Goal: Task Accomplishment & Management: Complete application form

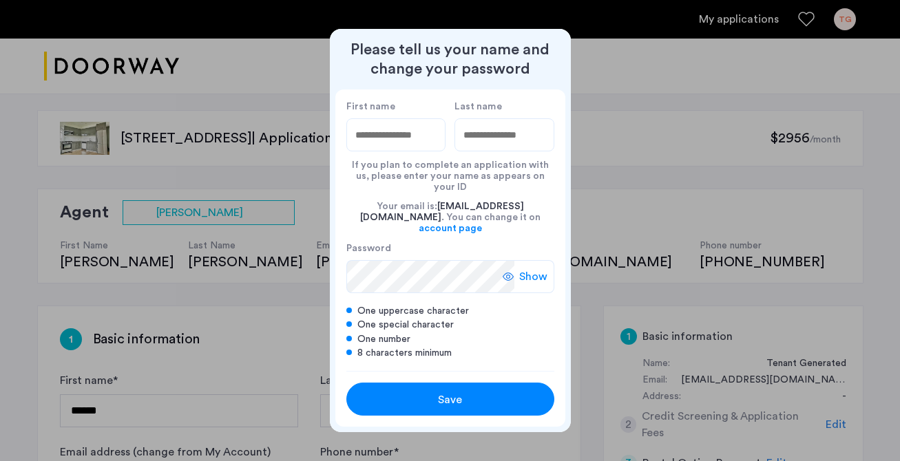
type input "*"
type input "*******"
click at [505, 151] on input "Last name" at bounding box center [504, 134] width 100 height 33
type input "********"
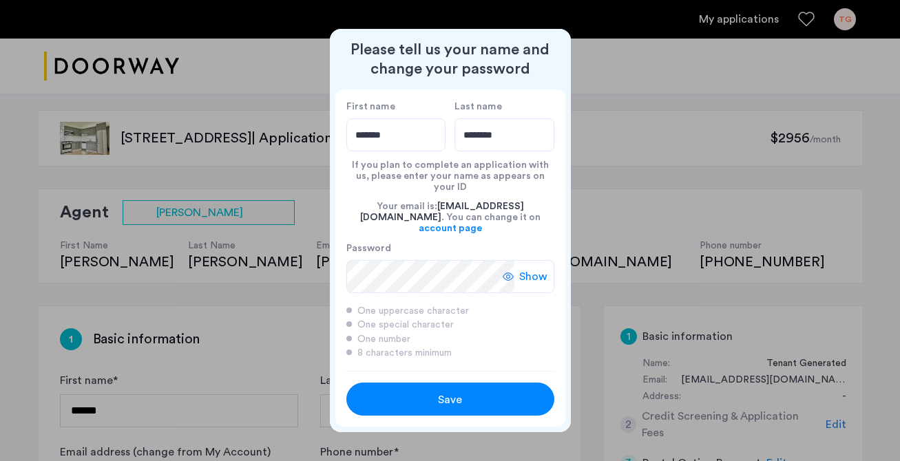
click at [448, 392] on span "Save" at bounding box center [450, 400] width 24 height 17
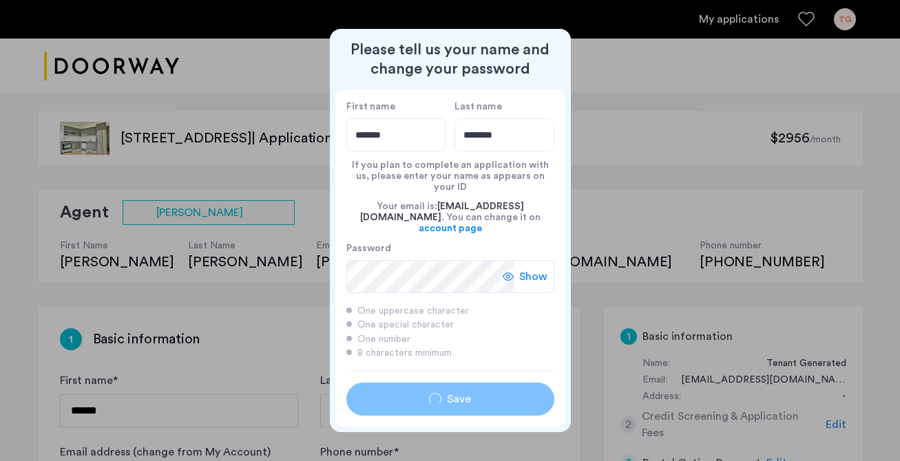
type input "*******"
type input "********"
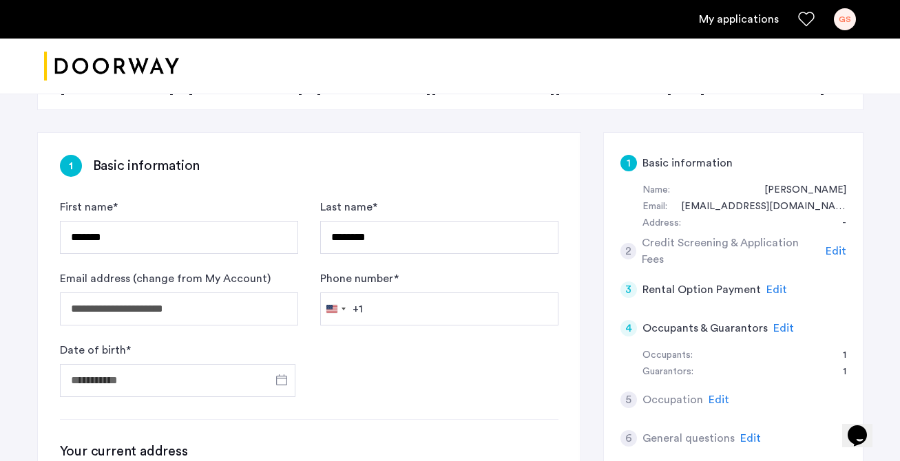
scroll to position [165, 0]
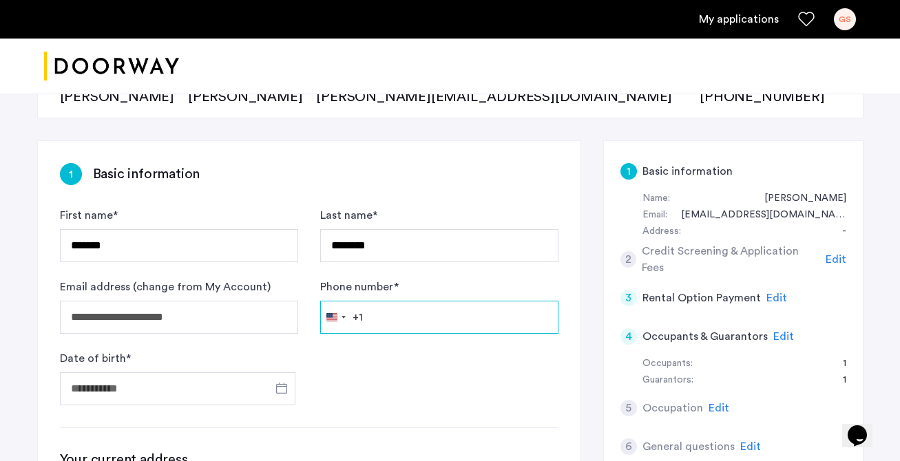
click at [375, 314] on input "Phone number *" at bounding box center [439, 317] width 238 height 33
type input "*"
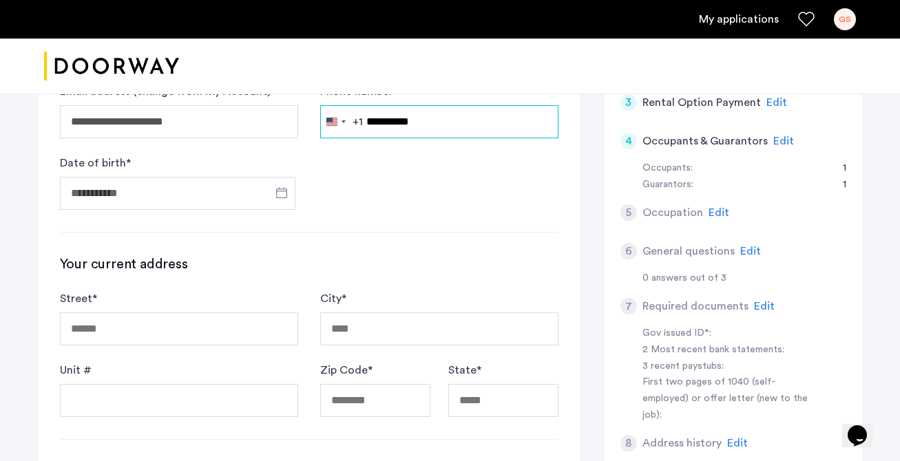
scroll to position [369, 0]
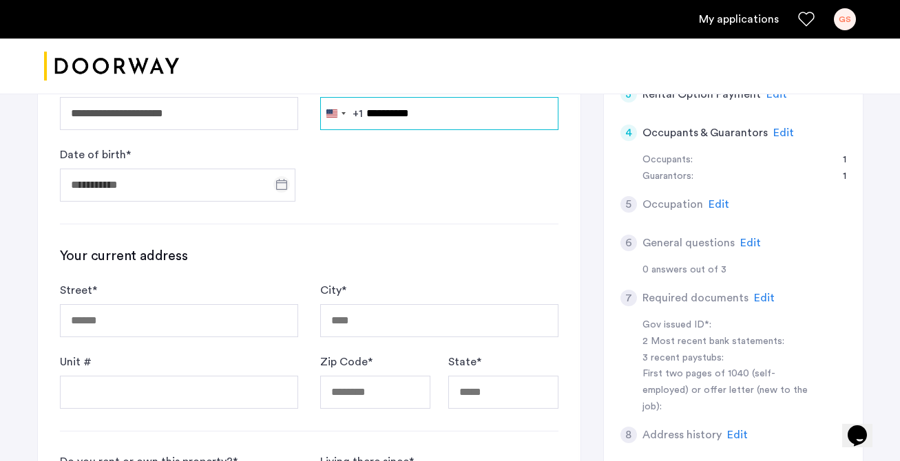
type input "**********"
click at [287, 186] on span "Open calendar" at bounding box center [281, 184] width 33 height 33
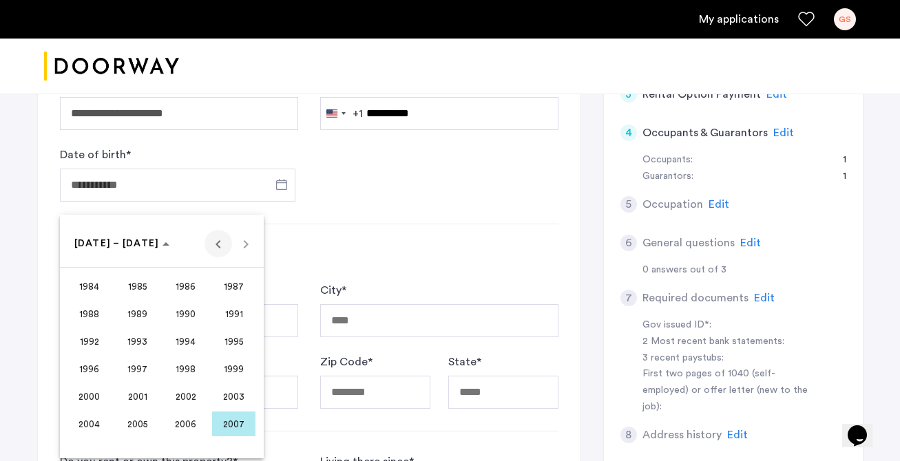
click at [218, 246] on span "Previous 24 years" at bounding box center [219, 244] width 28 height 28
click at [94, 318] on span "1964" at bounding box center [88, 314] width 43 height 25
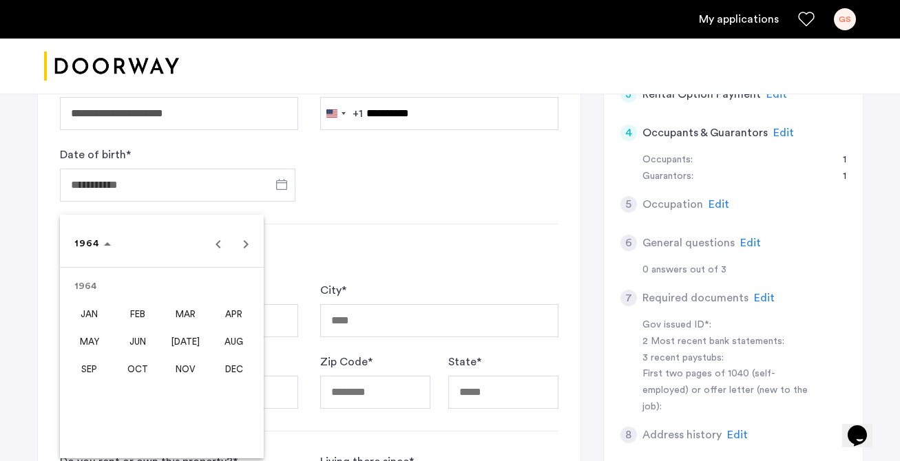
click at [185, 311] on span "MAR" at bounding box center [185, 314] width 43 height 25
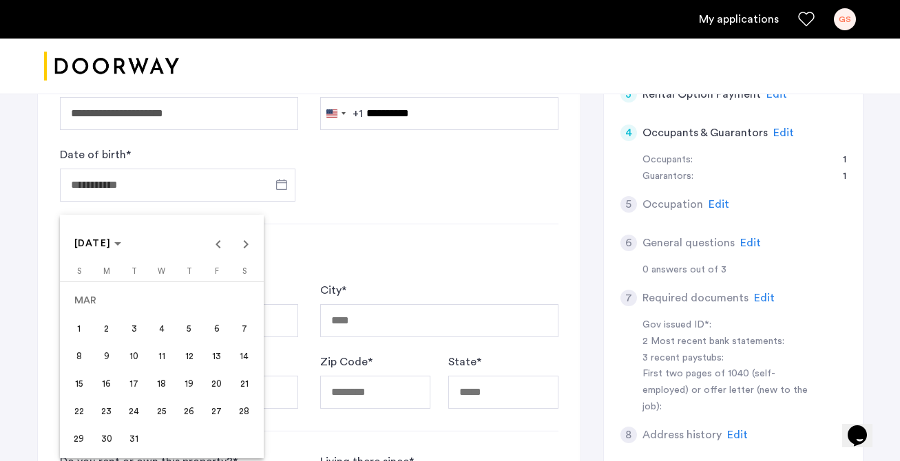
click at [105, 361] on span "9" at bounding box center [106, 356] width 25 height 25
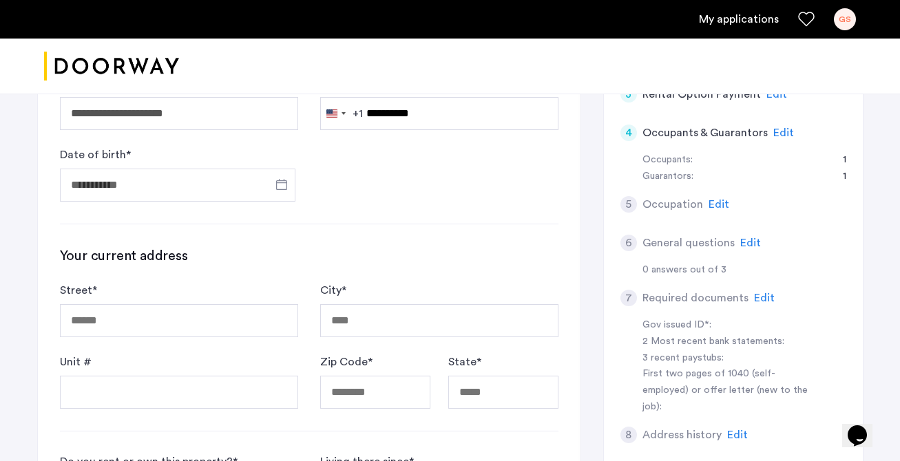
type input "**********"
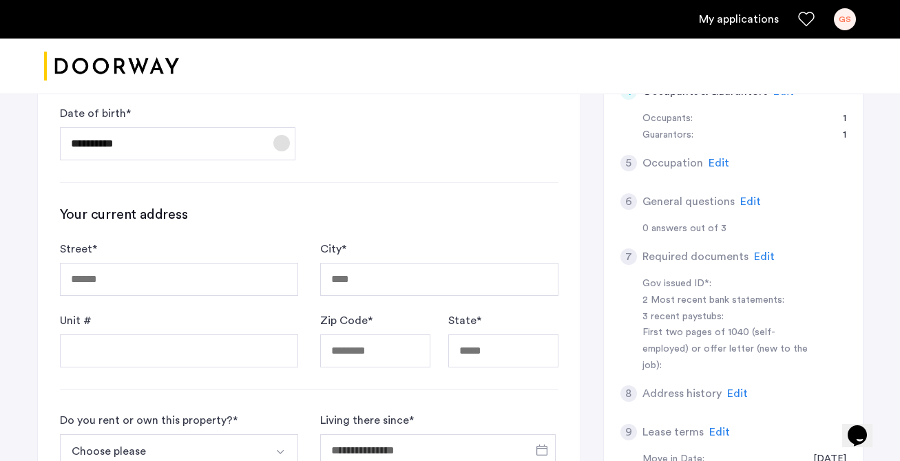
scroll to position [421, 0]
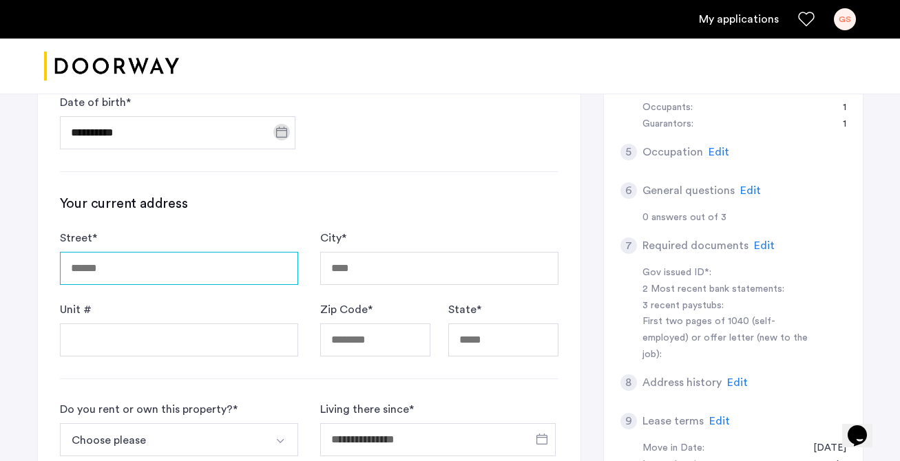
click at [137, 273] on input "Street *" at bounding box center [179, 268] width 238 height 33
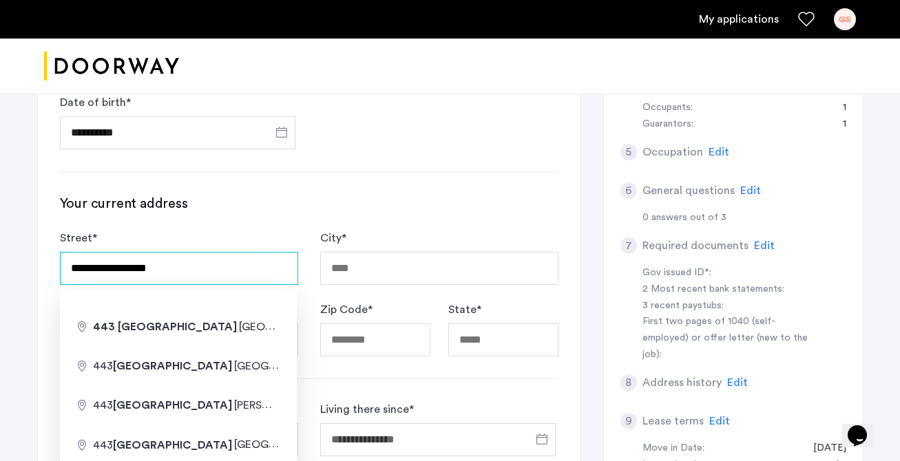
type input "**********"
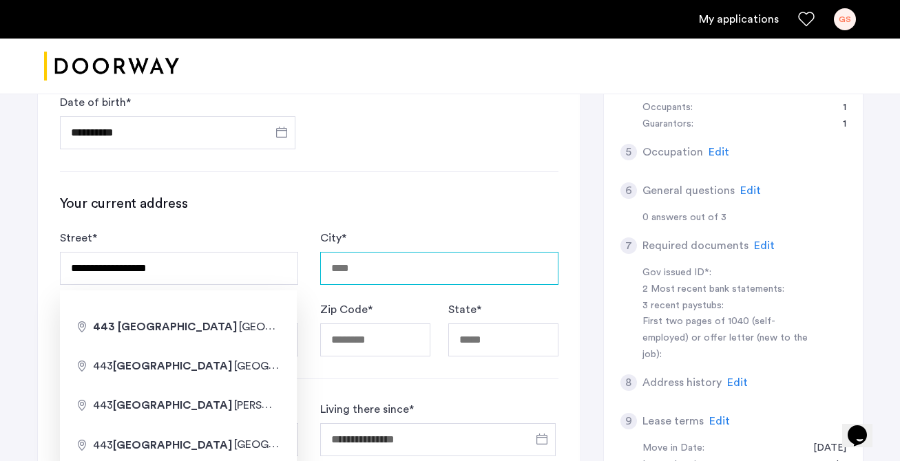
click at [351, 261] on input "City *" at bounding box center [439, 268] width 238 height 33
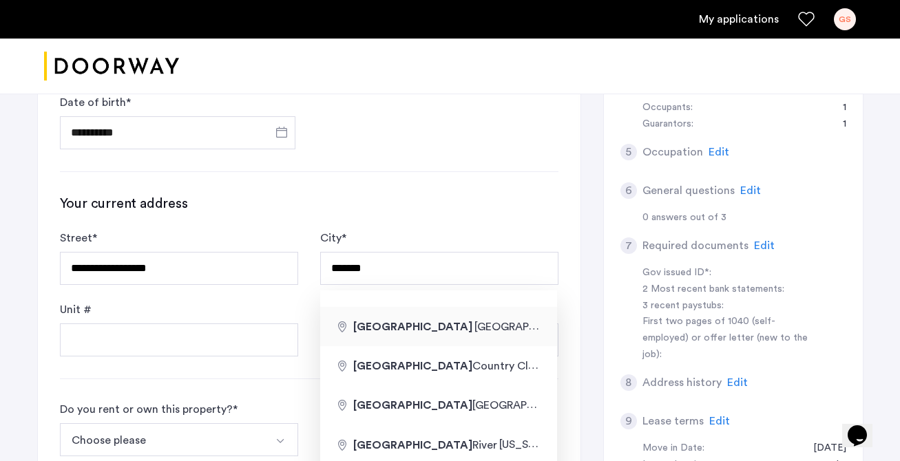
type input "**********"
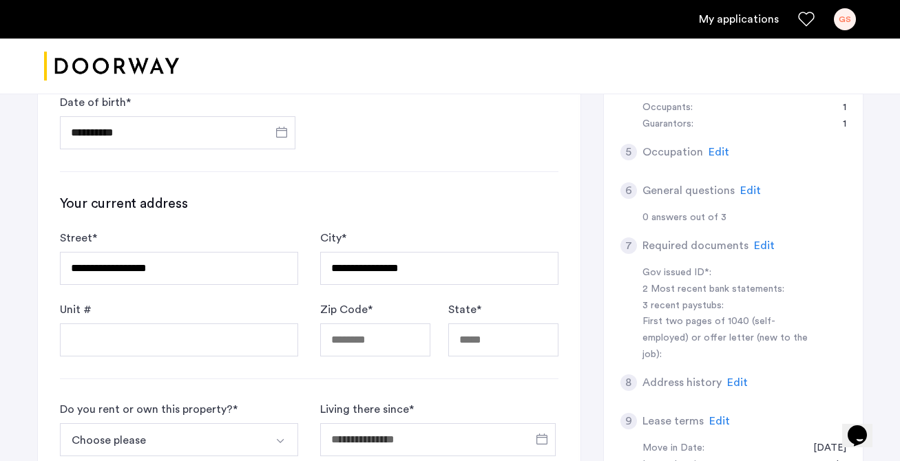
type input "*******"
type input "**"
click at [248, 278] on input "Street *" at bounding box center [179, 268] width 238 height 33
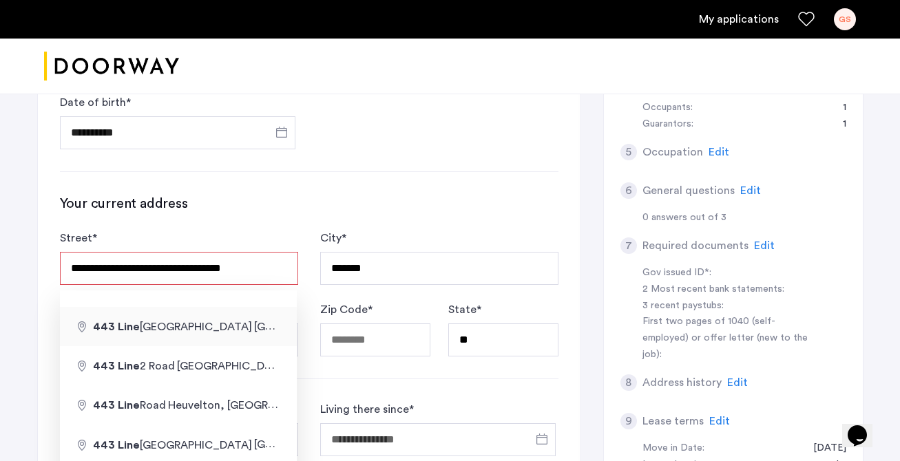
type input "**********"
type input "*****"
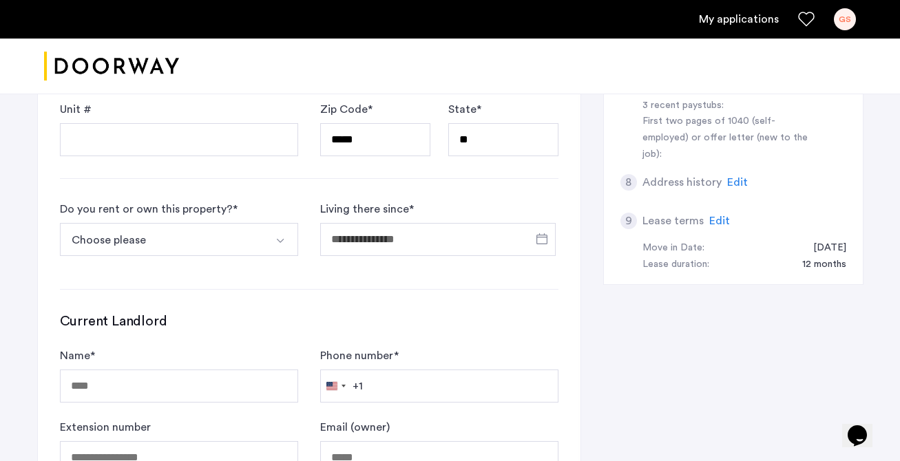
scroll to position [636, 0]
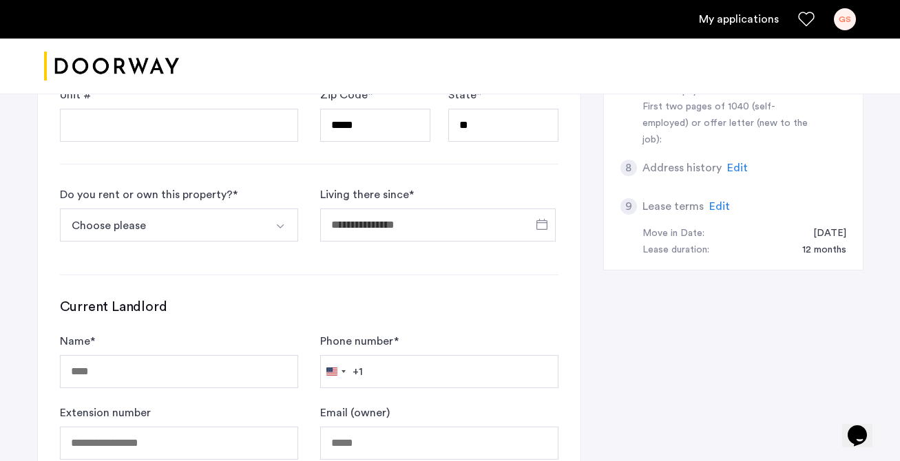
click at [225, 233] on button "Choose please" at bounding box center [163, 225] width 206 height 33
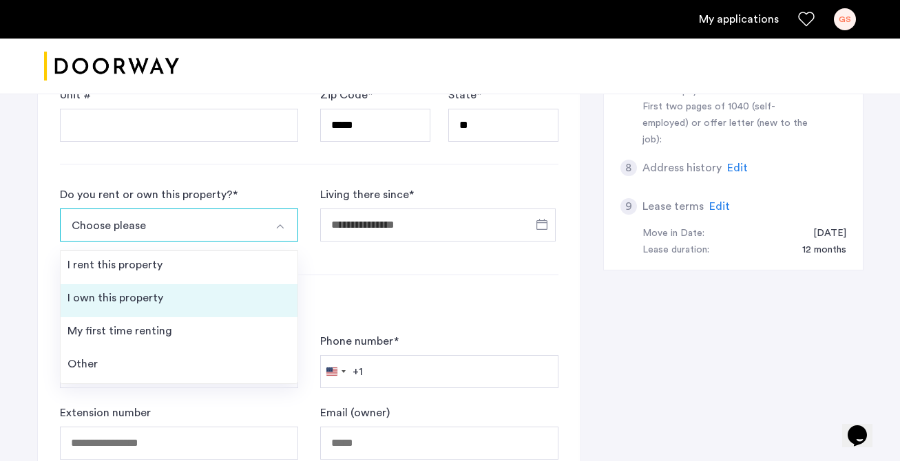
click at [208, 304] on li "I own this property" at bounding box center [179, 300] width 237 height 33
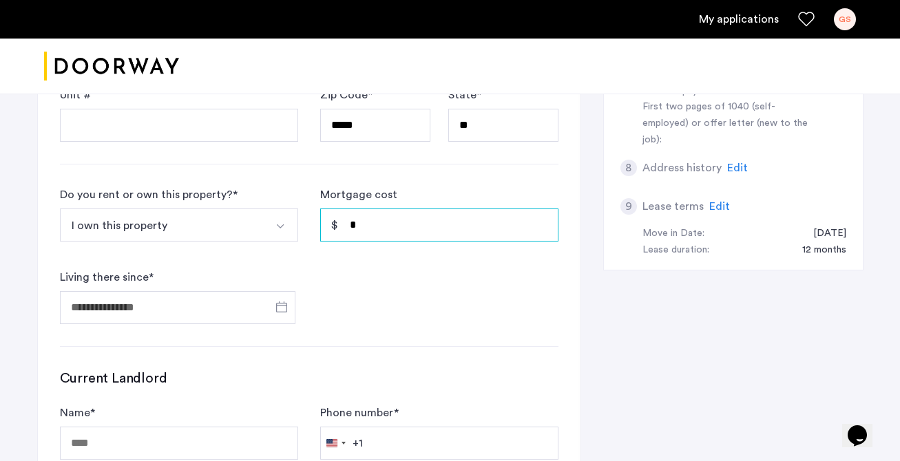
click at [361, 235] on input "*" at bounding box center [439, 225] width 238 height 33
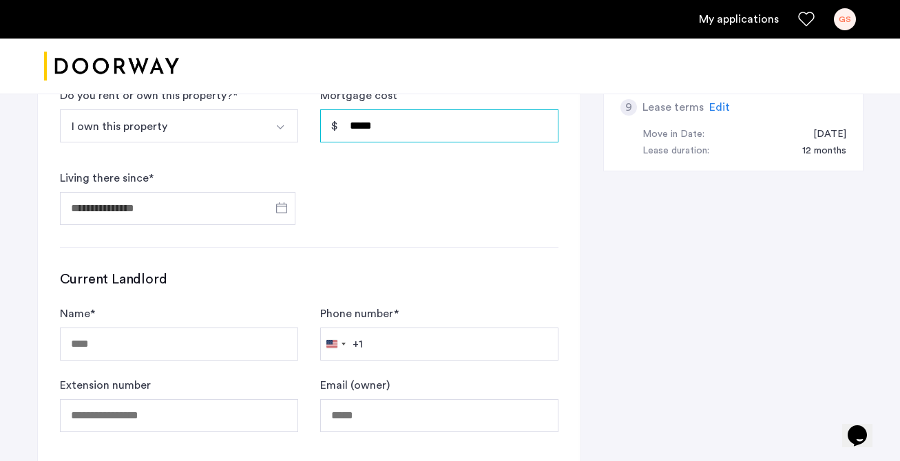
scroll to position [737, 0]
type input "*****"
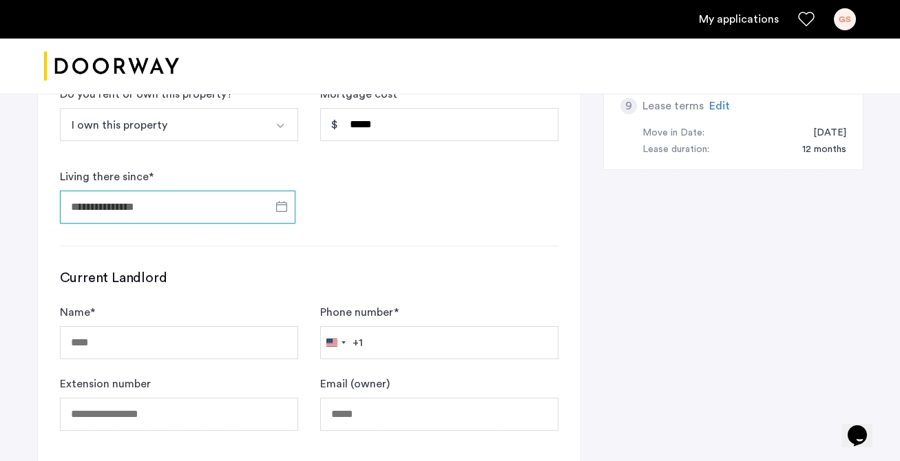
click at [132, 211] on input "Living there since *" at bounding box center [177, 207] width 235 height 33
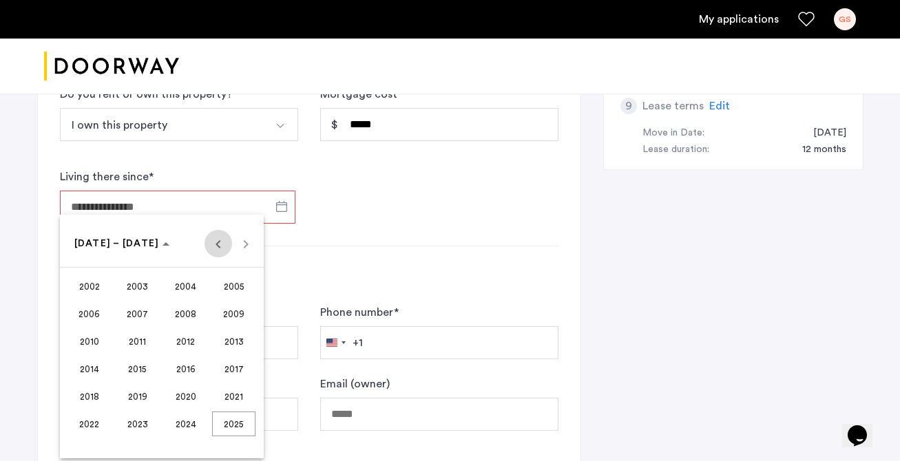
click at [209, 241] on span "Previous 24 years" at bounding box center [219, 244] width 28 height 28
click at [218, 241] on span "Previous 24 years" at bounding box center [219, 244] width 28 height 28
click at [229, 240] on span "Previous 24 years" at bounding box center [219, 244] width 28 height 28
click at [255, 239] on span "Next 24 years" at bounding box center [246, 244] width 28 height 28
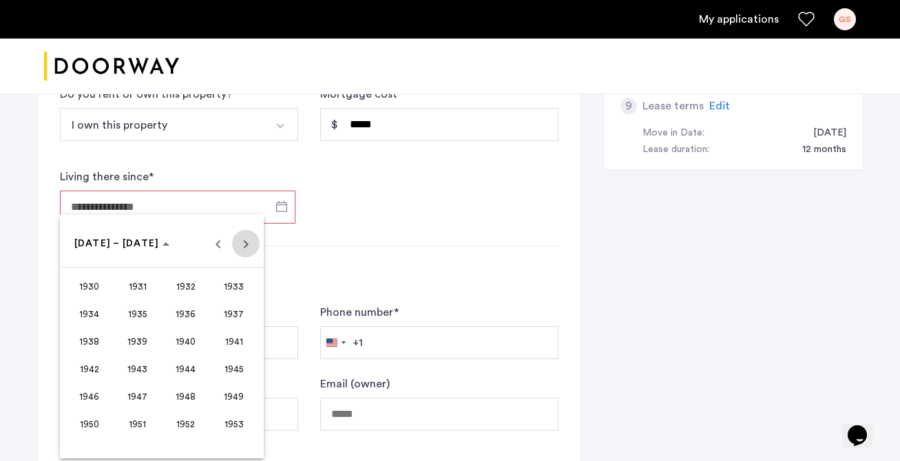
click at [255, 239] on span "Next 24 years" at bounding box center [246, 244] width 28 height 28
click at [218, 243] on span "Previous 24 years" at bounding box center [219, 244] width 28 height 28
click at [243, 243] on span "Next 24 years" at bounding box center [246, 244] width 28 height 28
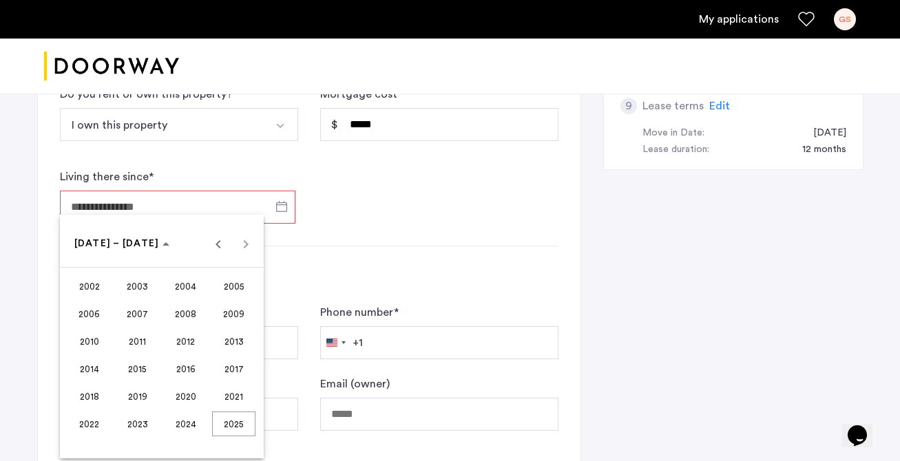
click at [78, 364] on span "2014" at bounding box center [88, 369] width 43 height 25
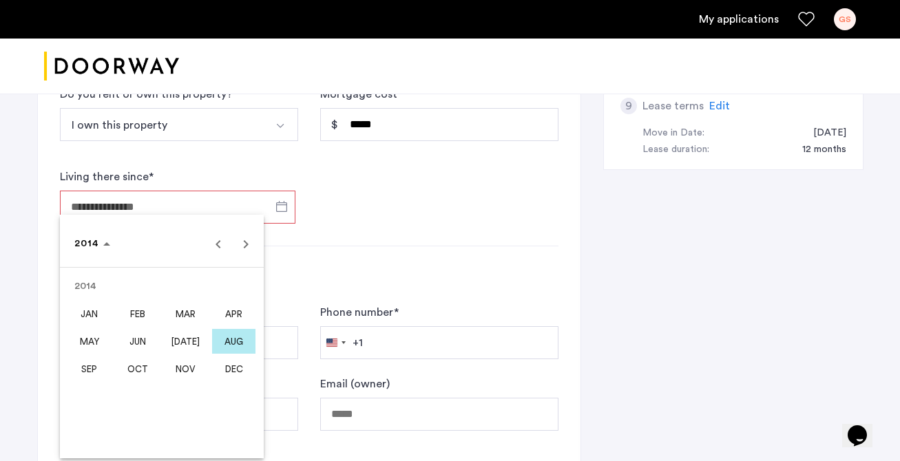
click at [147, 374] on span "OCT" at bounding box center [137, 369] width 43 height 25
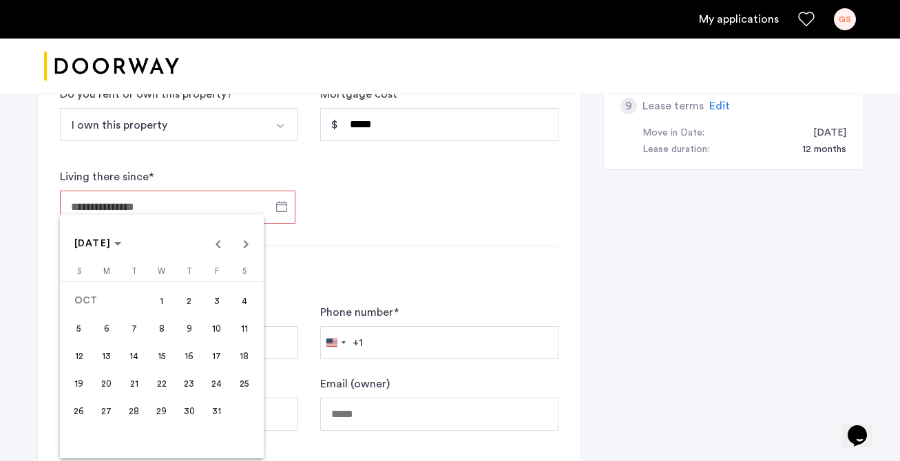
click at [213, 295] on span "3" at bounding box center [217, 301] width 25 height 25
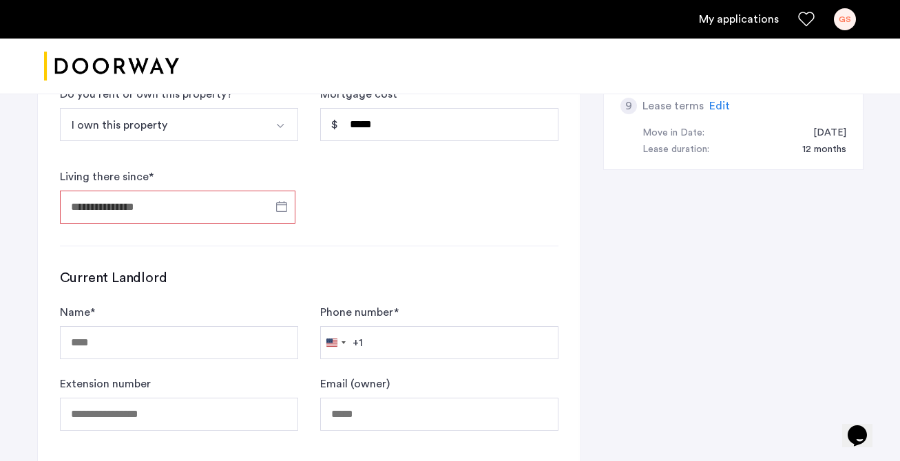
type input "**********"
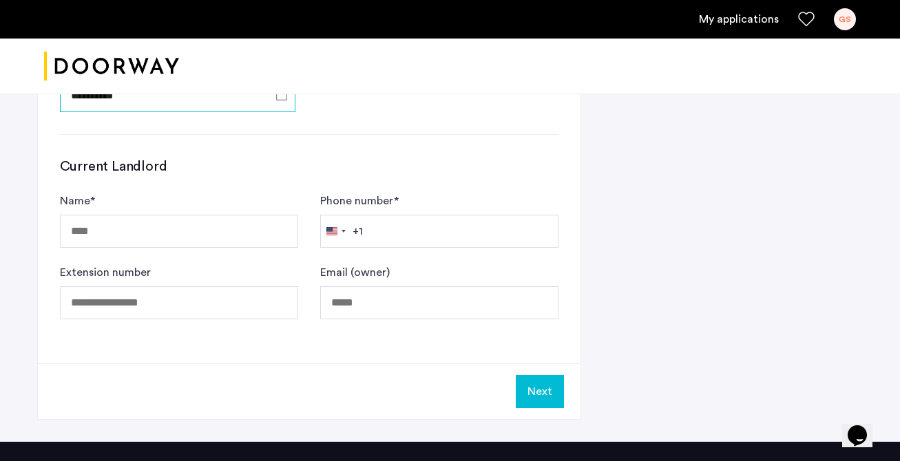
scroll to position [858, 0]
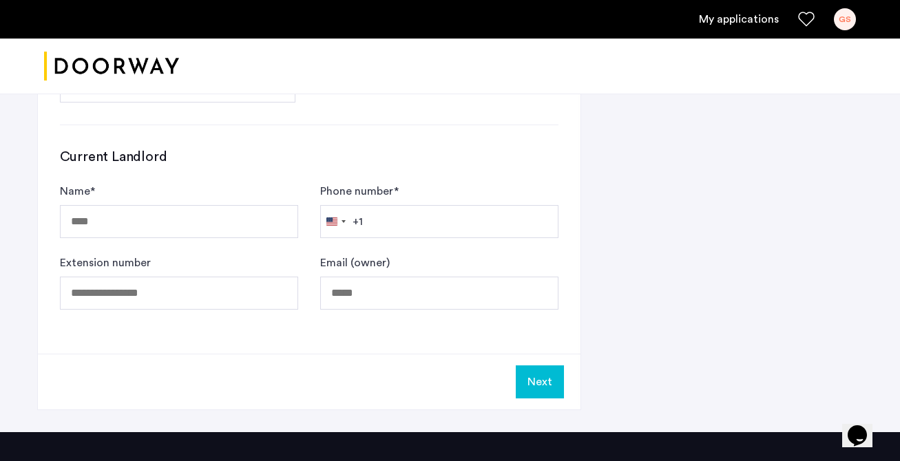
click at [252, 238] on form "Name * Phone number * [GEOGRAPHIC_DATA] +1 +1 244 results found [GEOGRAPHIC_DAT…" at bounding box center [309, 246] width 499 height 127
click at [251, 224] on input "Name *" at bounding box center [179, 221] width 238 height 33
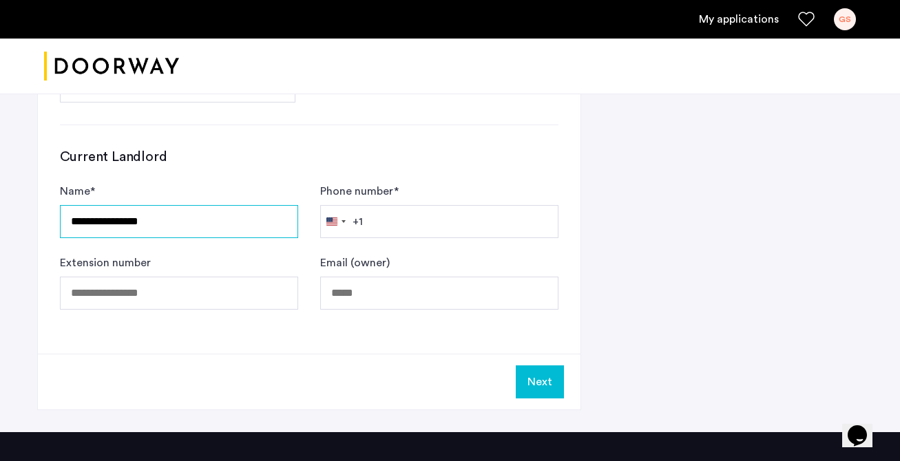
type input "**********"
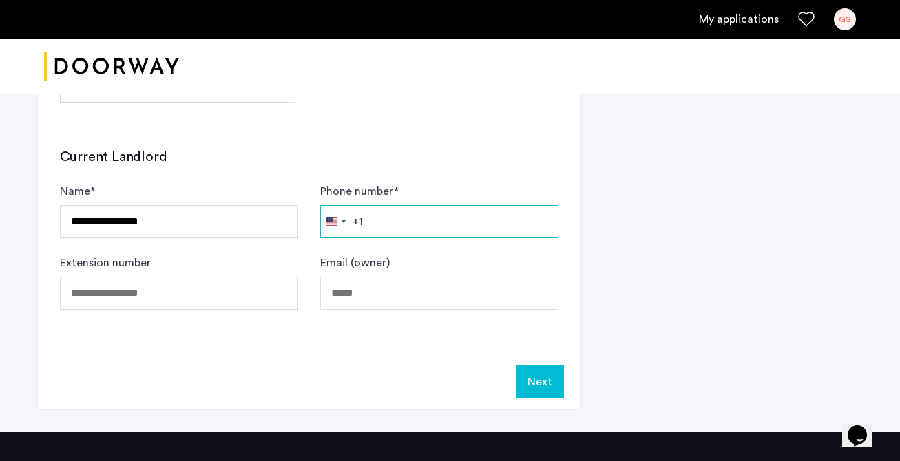
click at [400, 220] on input "Phone number *" at bounding box center [439, 221] width 238 height 33
type input "*"
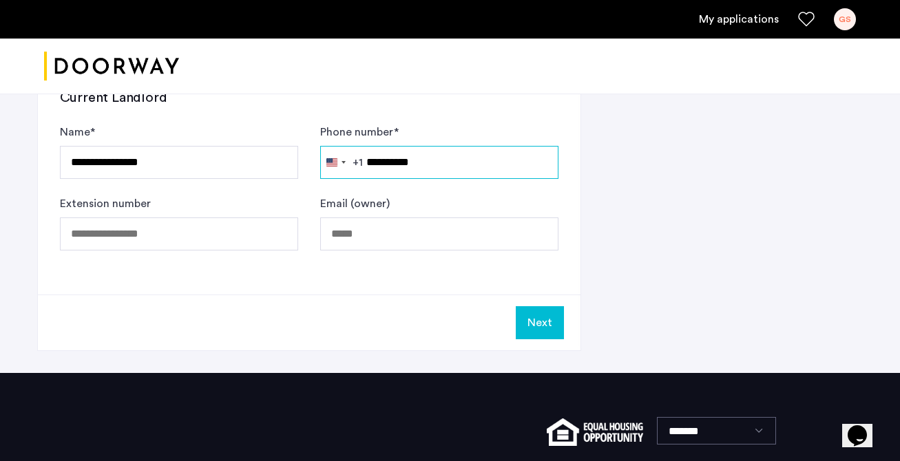
scroll to position [923, 0]
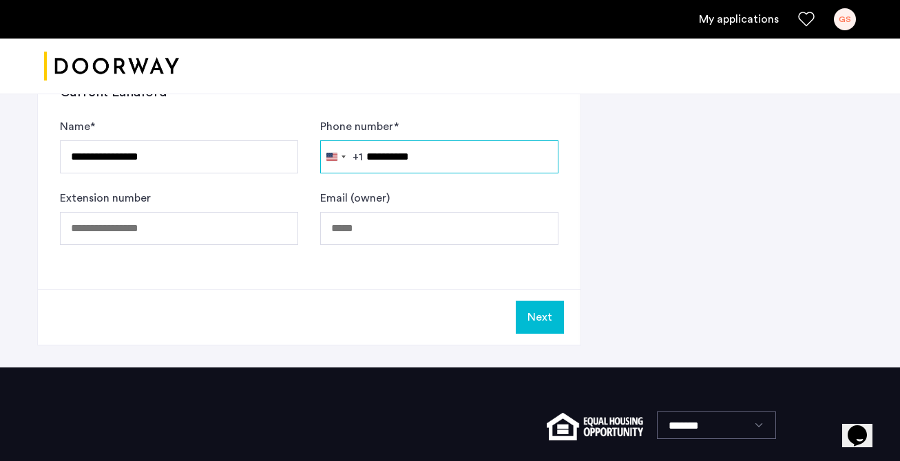
type input "**********"
click at [539, 315] on button "Next" at bounding box center [540, 317] width 48 height 33
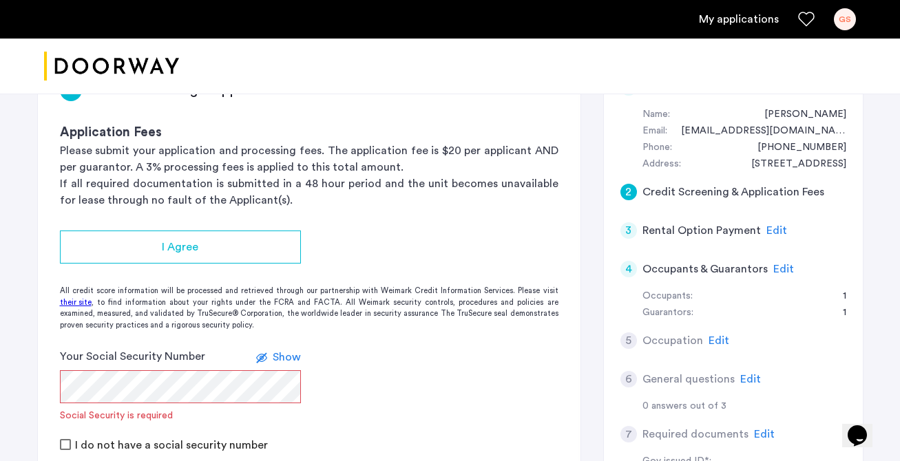
scroll to position [253, 0]
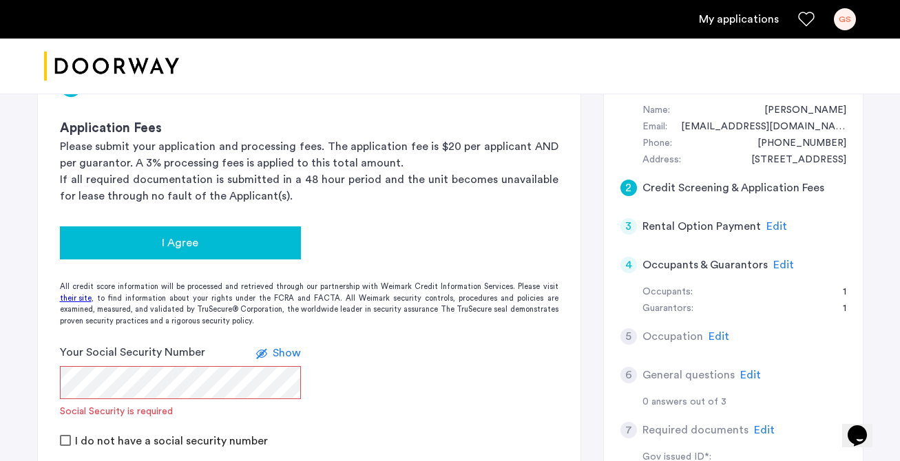
click at [242, 243] on div "I Agree" at bounding box center [180, 243] width 219 height 17
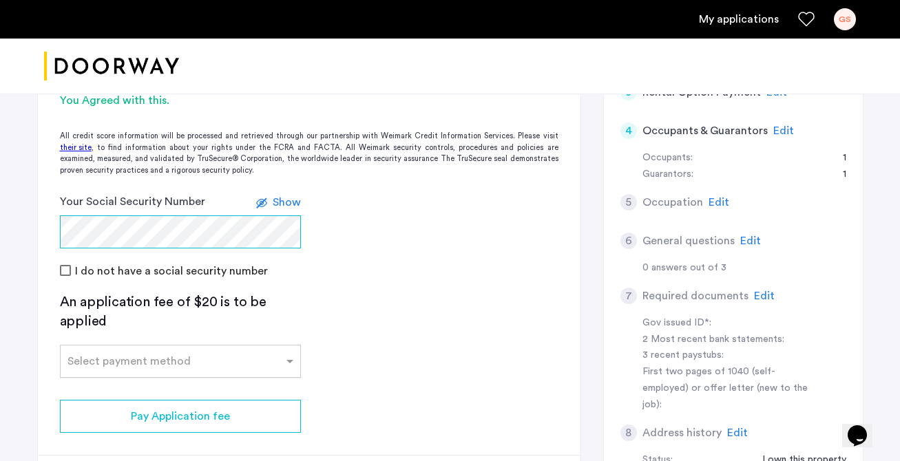
scroll to position [390, 0]
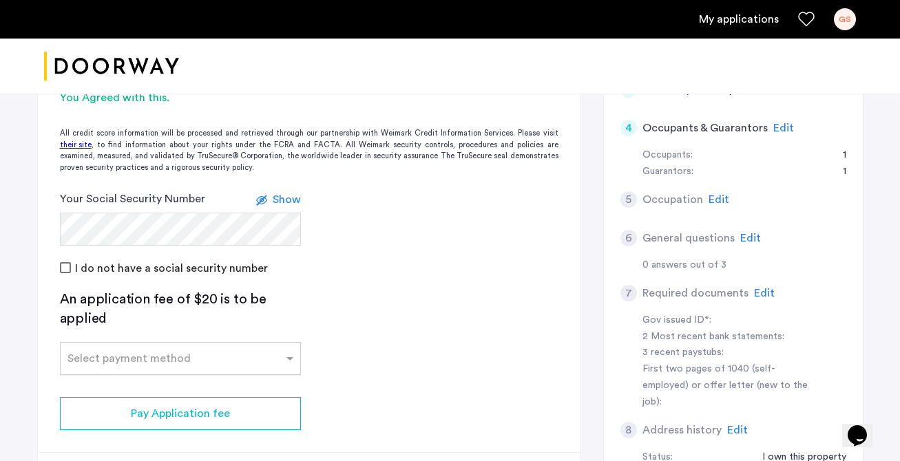
click at [87, 353] on input "text" at bounding box center [166, 356] width 198 height 10
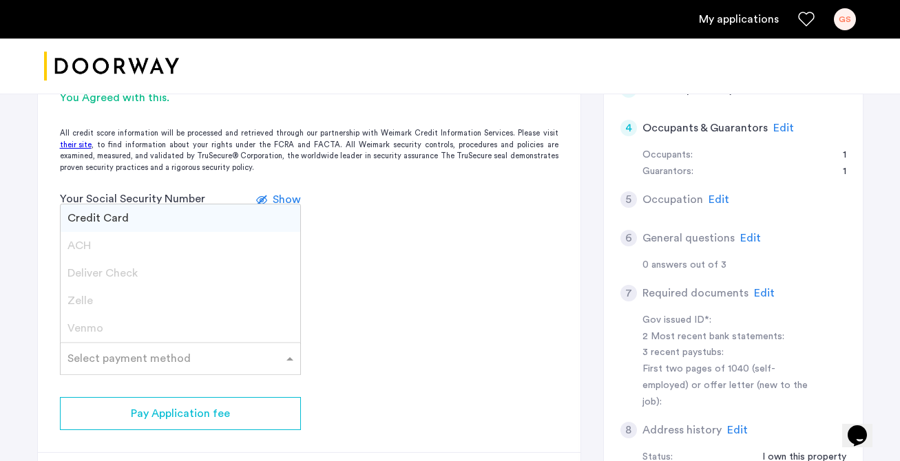
click at [98, 221] on span "Credit Card" at bounding box center [97, 218] width 61 height 11
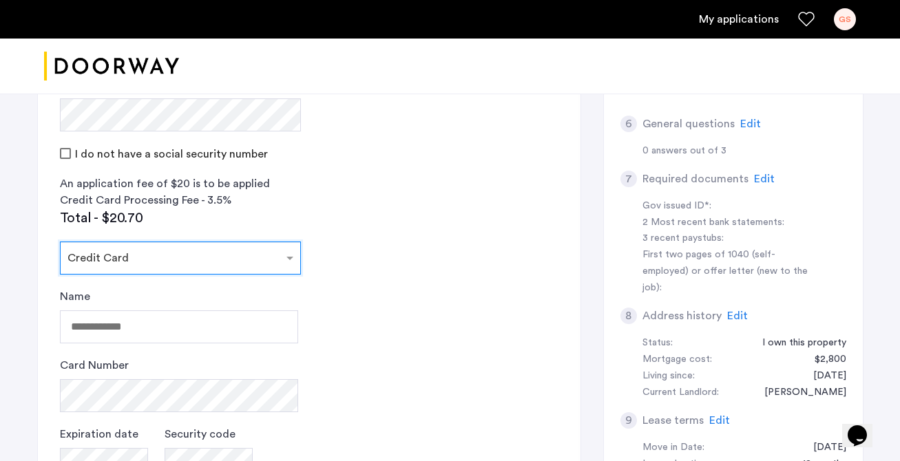
scroll to position [545, 0]
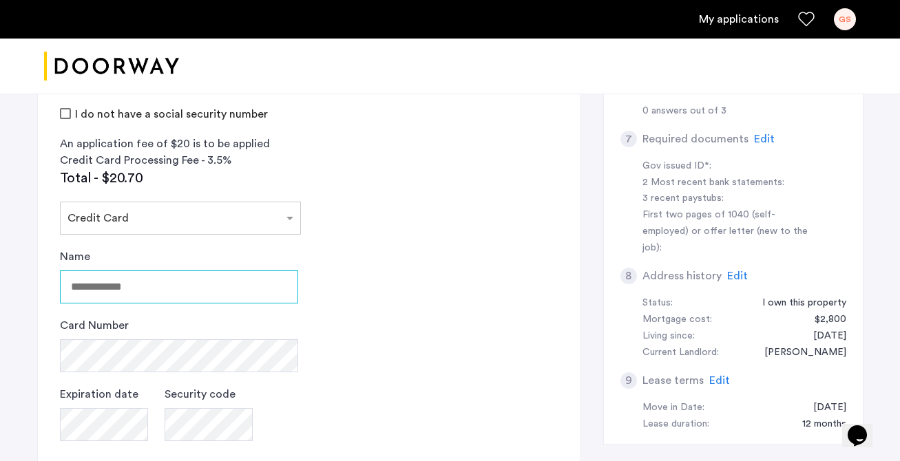
click at [102, 283] on input "Name" at bounding box center [179, 287] width 238 height 33
type input "**********"
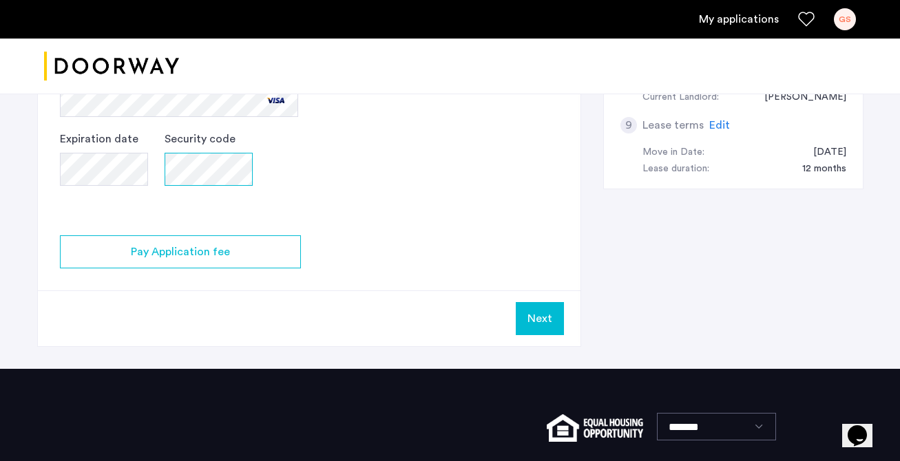
scroll to position [826, 0]
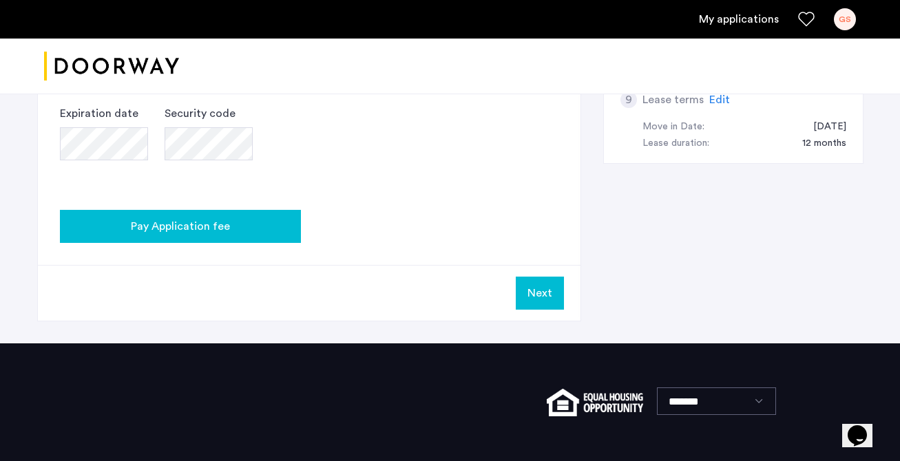
click at [198, 222] on span "Pay Application fee" at bounding box center [180, 226] width 99 height 17
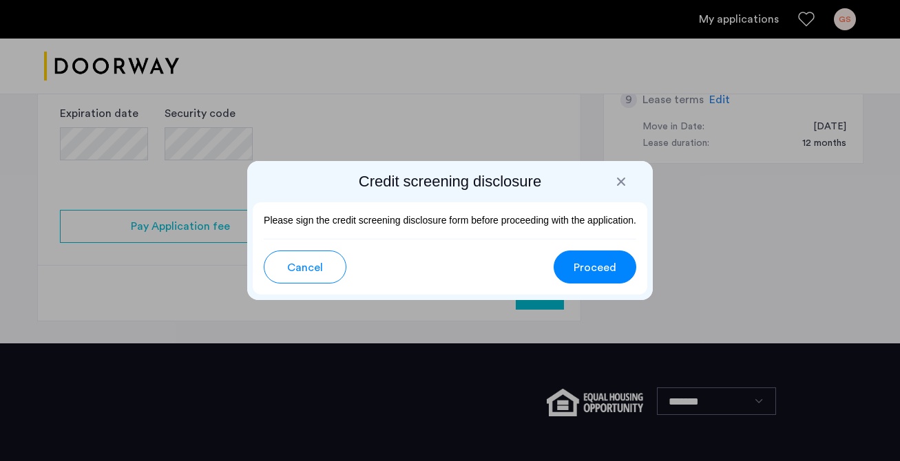
click at [612, 185] on h2 "Credit screening disclosure" at bounding box center [450, 181] width 395 height 19
click at [631, 181] on h2 "Credit screening disclosure" at bounding box center [450, 181] width 395 height 19
click at [624, 181] on div at bounding box center [621, 182] width 14 height 14
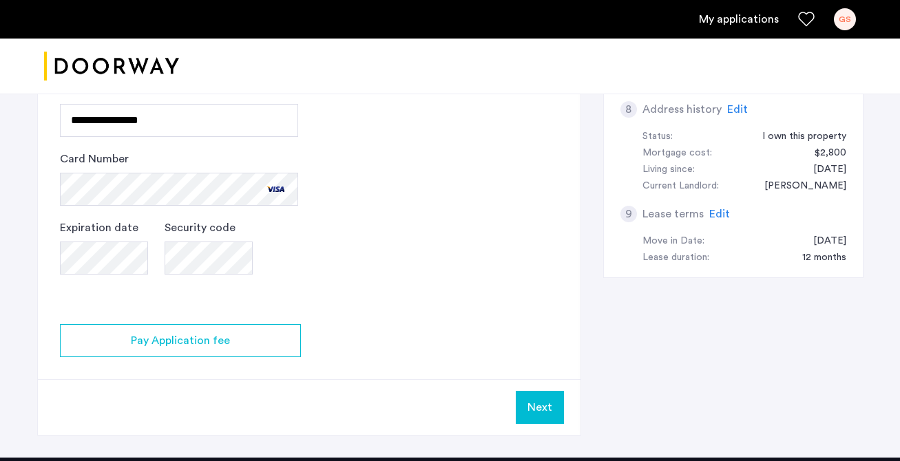
scroll to position [704, 0]
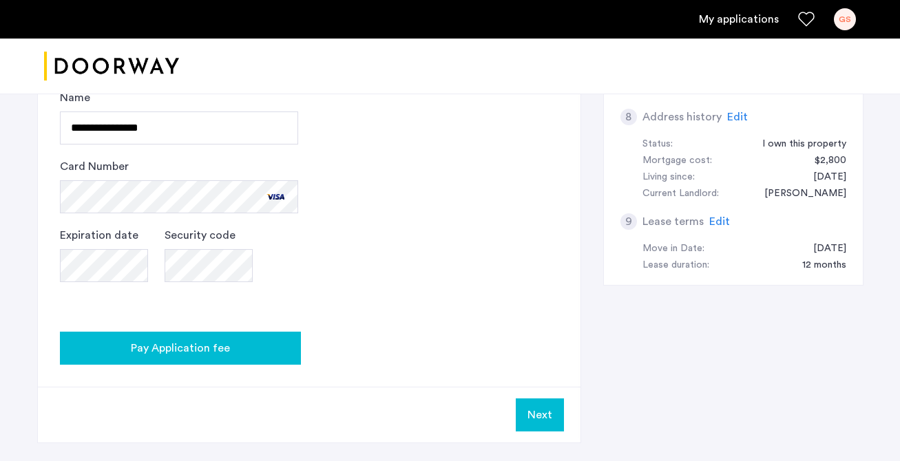
click at [180, 356] on span "Pay Application fee" at bounding box center [180, 348] width 99 height 17
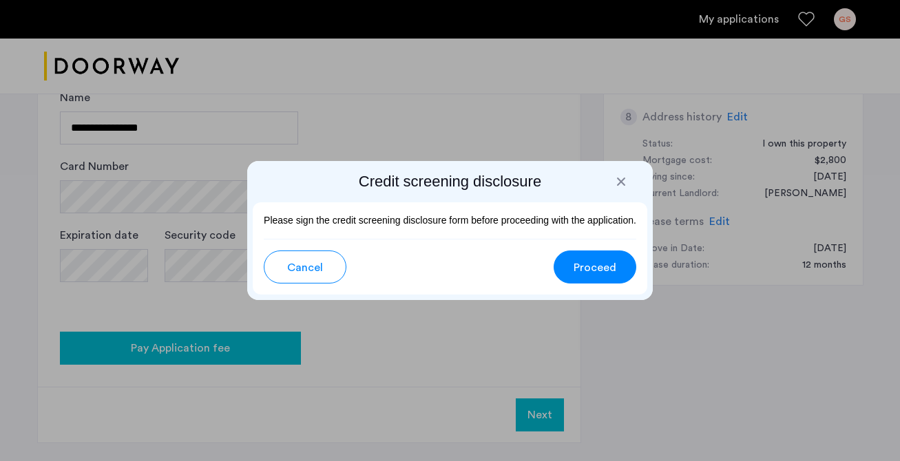
scroll to position [0, 0]
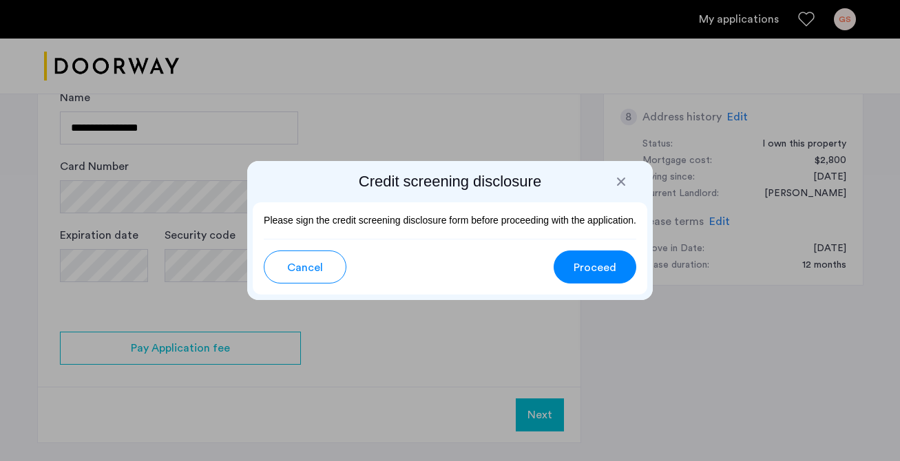
click at [613, 189] on h2 "Credit screening disclosure" at bounding box center [450, 181] width 395 height 19
click at [616, 182] on div at bounding box center [621, 182] width 14 height 14
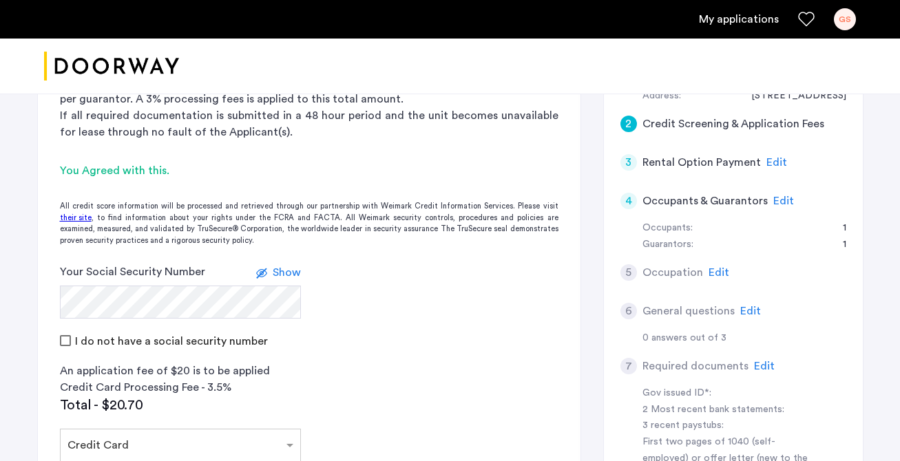
scroll to position [280, 0]
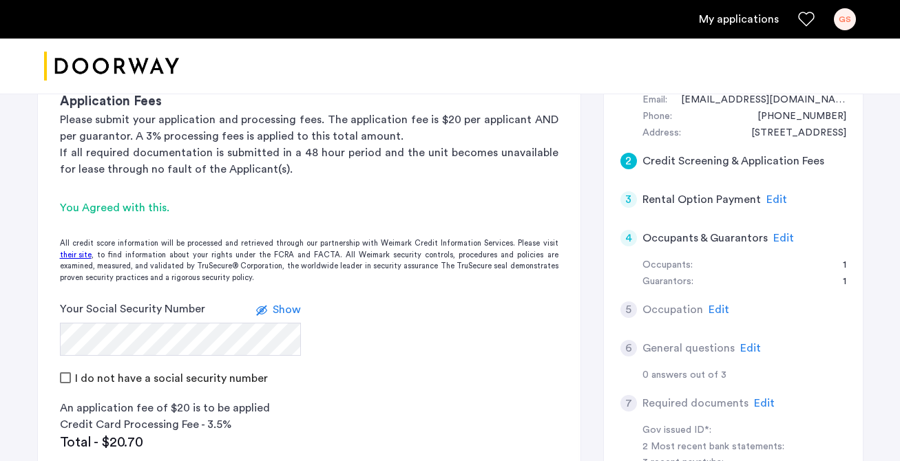
click at [98, 202] on div "You Agreed with this." at bounding box center [309, 208] width 499 height 17
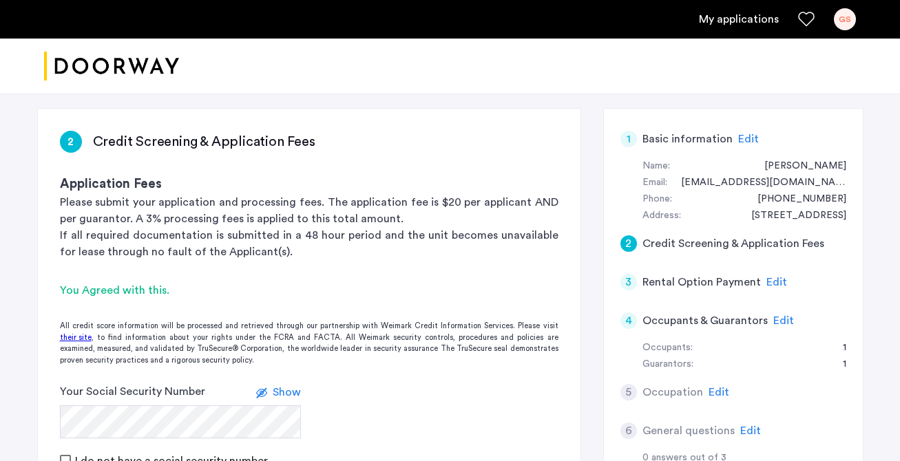
scroll to position [146, 0]
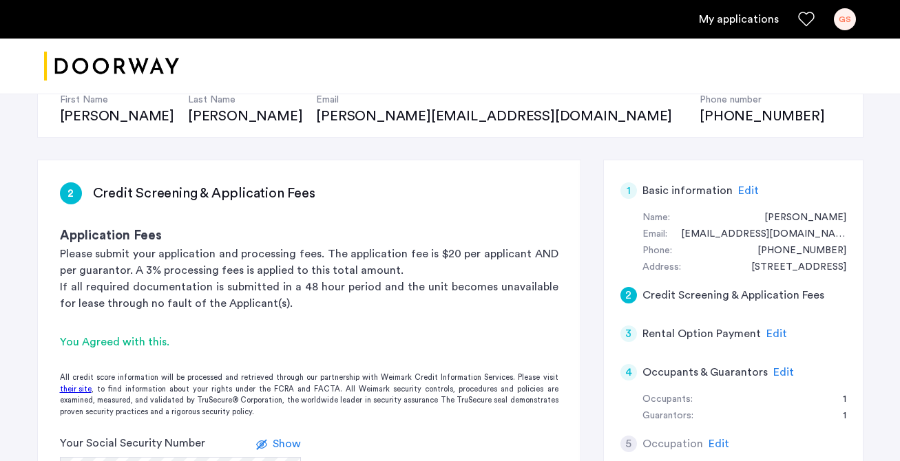
click at [126, 225] on div "2 Credit Screening & Application Fees Application Fees Please submit your appli…" at bounding box center [309, 235] width 543 height 151
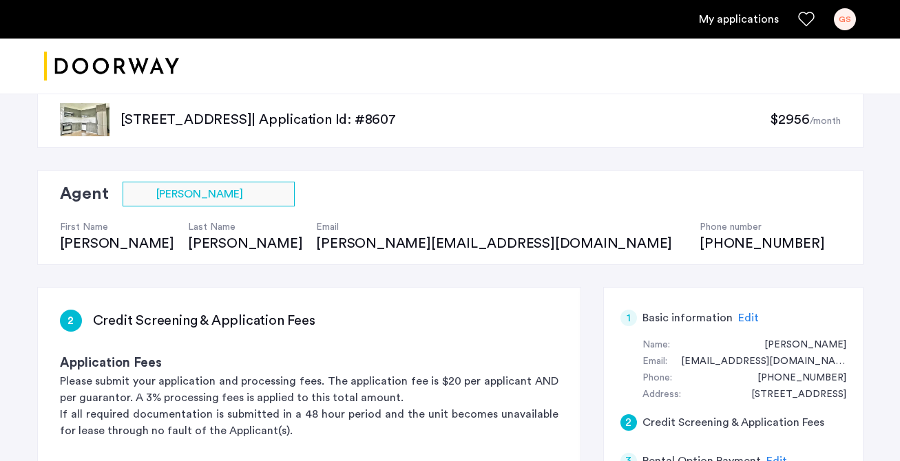
scroll to position [0, 0]
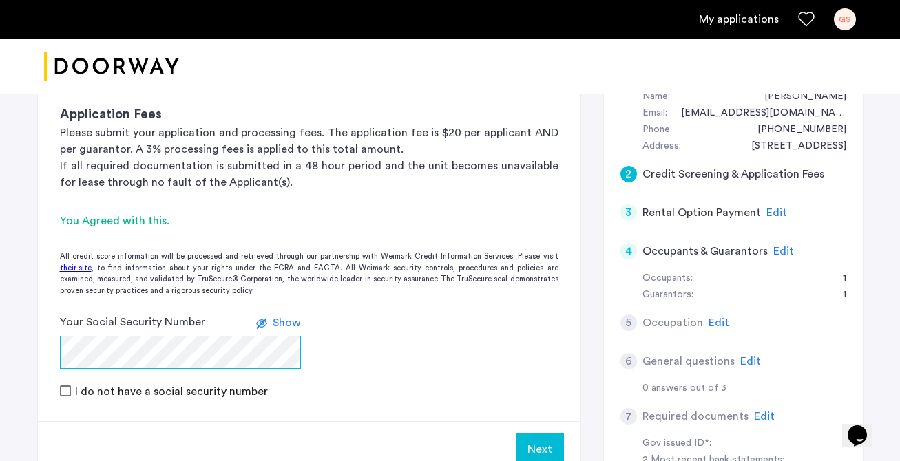
scroll to position [273, 0]
click at [78, 221] on div "You Agreed with this." at bounding box center [309, 220] width 499 height 17
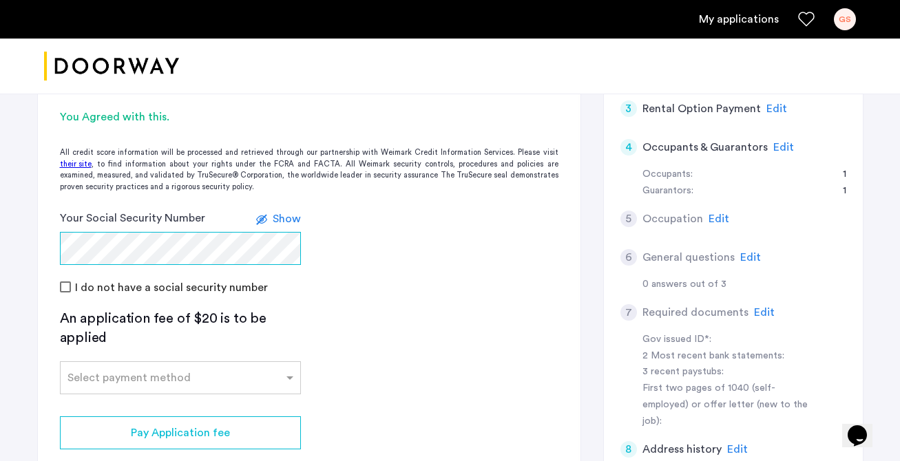
scroll to position [377, 0]
click at [115, 370] on input "text" at bounding box center [166, 375] width 198 height 10
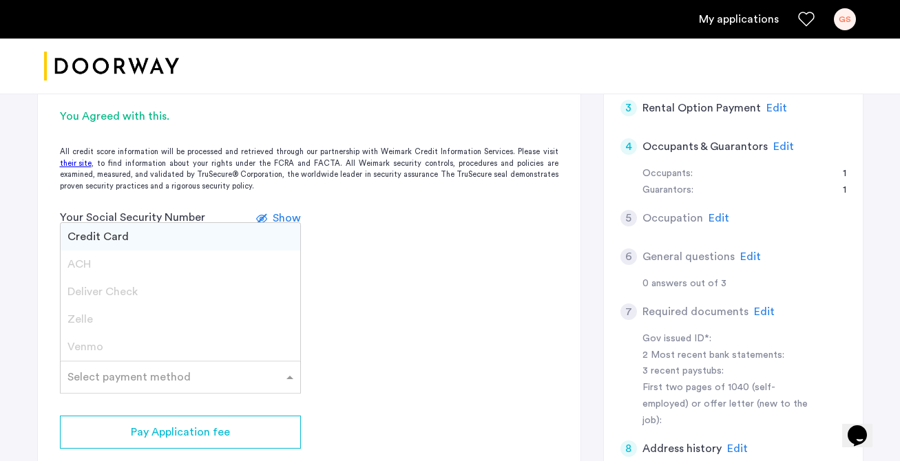
click at [105, 228] on div "Credit Card" at bounding box center [181, 237] width 240 height 28
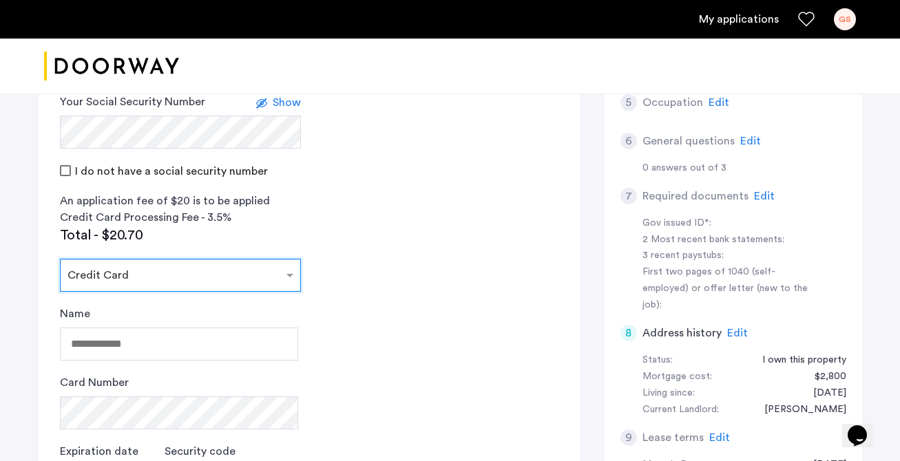
scroll to position [504, 0]
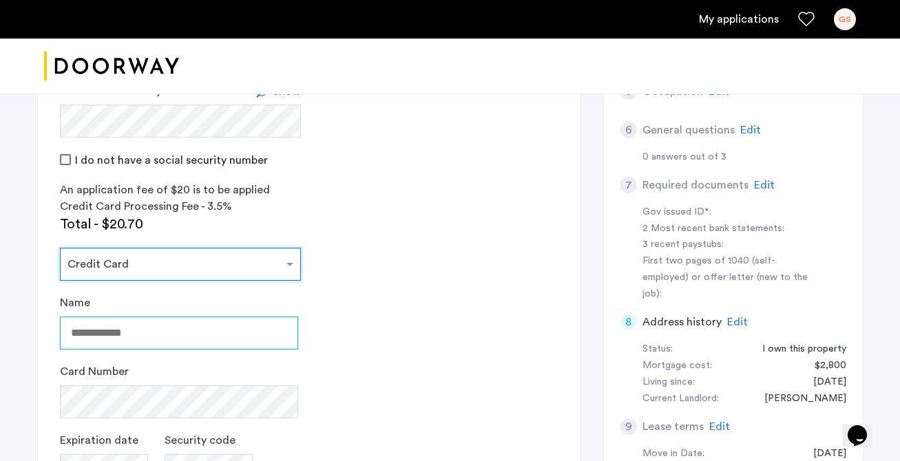
click at [112, 344] on input "Name" at bounding box center [179, 333] width 238 height 33
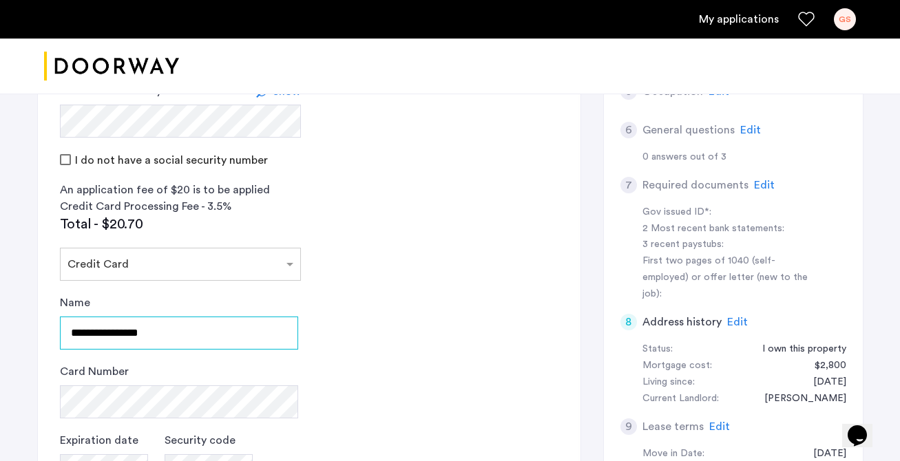
type input "**********"
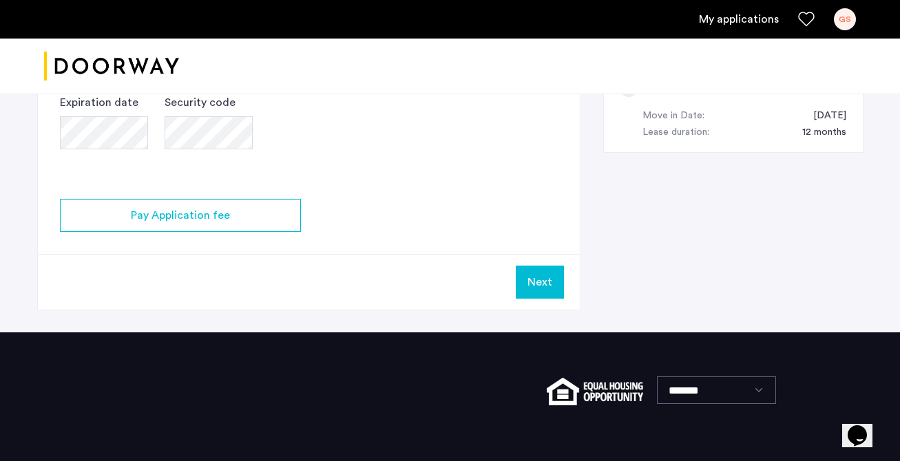
scroll to position [775, 0]
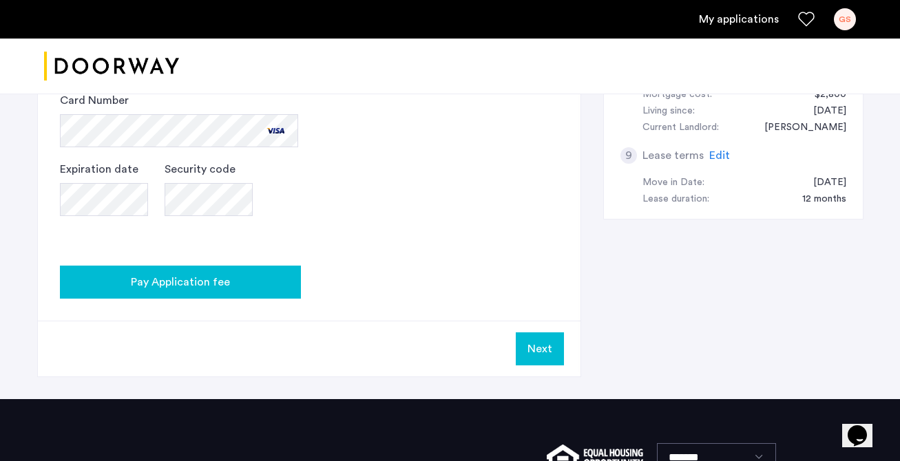
click at [191, 277] on span "Pay Application fee" at bounding box center [180, 282] width 99 height 17
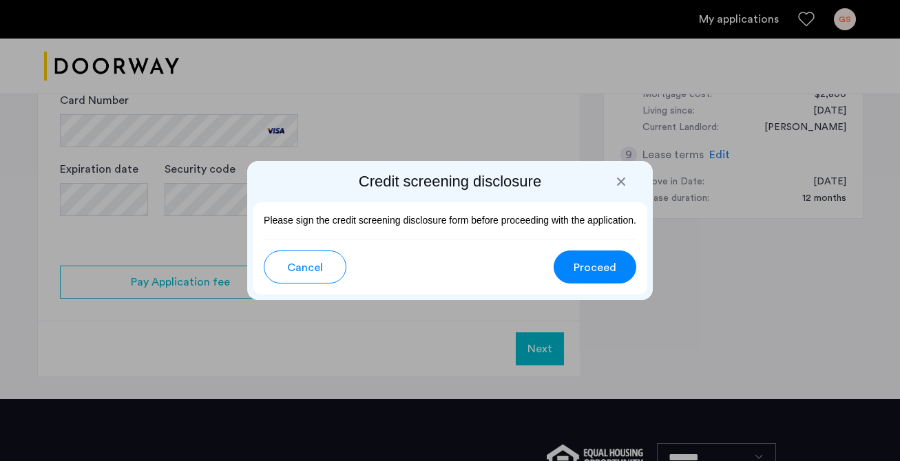
click at [613, 266] on span "Proceed" at bounding box center [595, 268] width 43 height 17
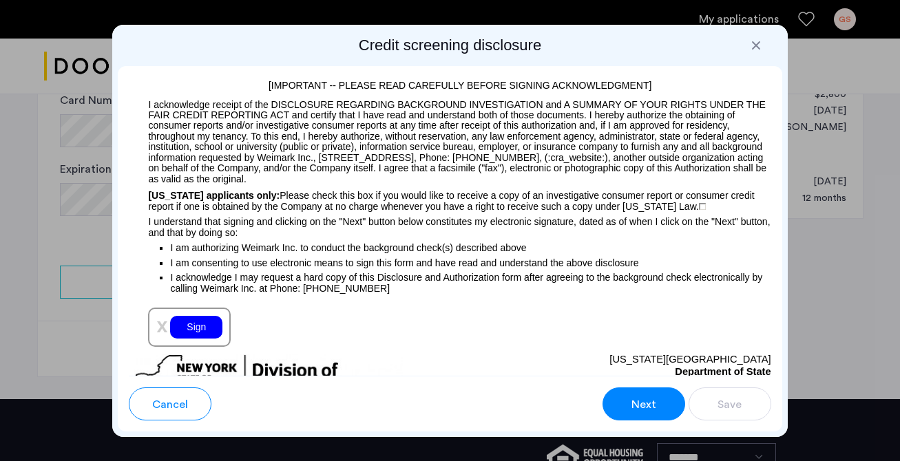
scroll to position [1578, 0]
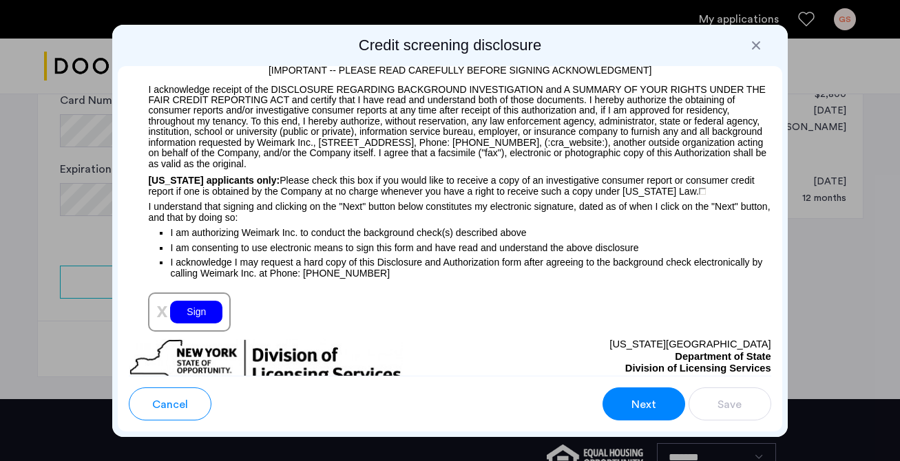
click at [198, 315] on div "Sign" at bounding box center [196, 312] width 52 height 23
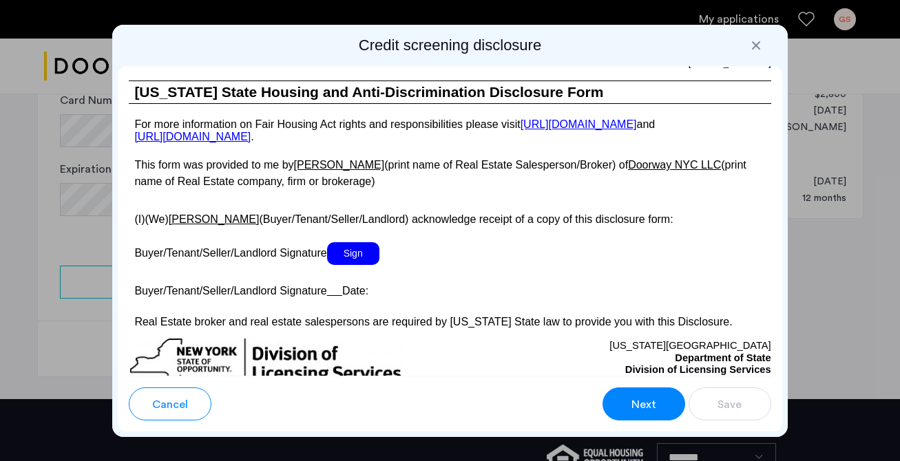
scroll to position [2685, 0]
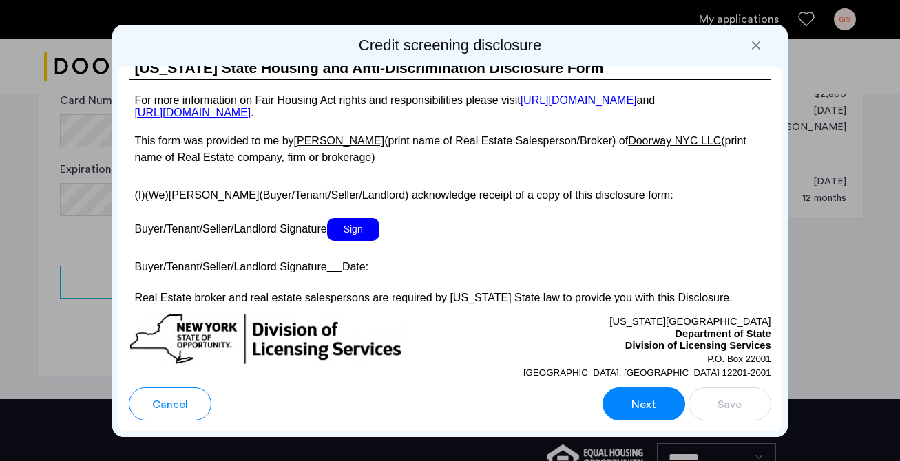
click at [344, 241] on span "Sign" at bounding box center [353, 229] width 52 height 23
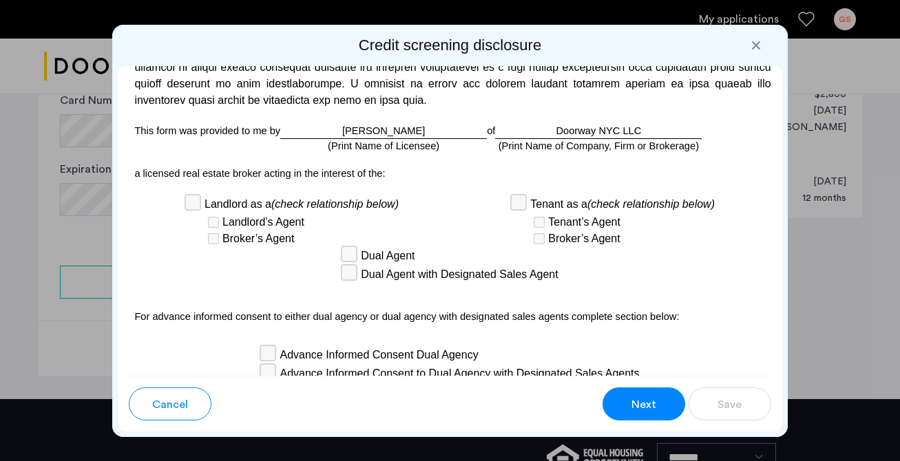
scroll to position [4357, 0]
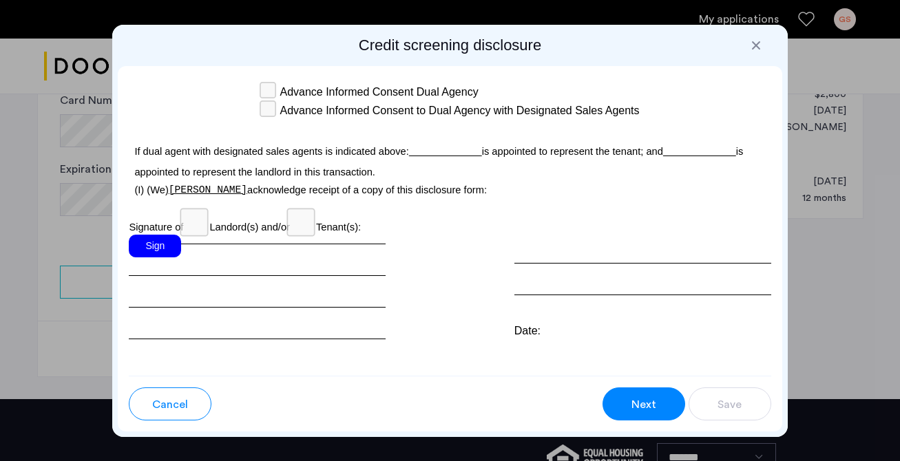
click at [168, 235] on div "Sign" at bounding box center [155, 246] width 52 height 23
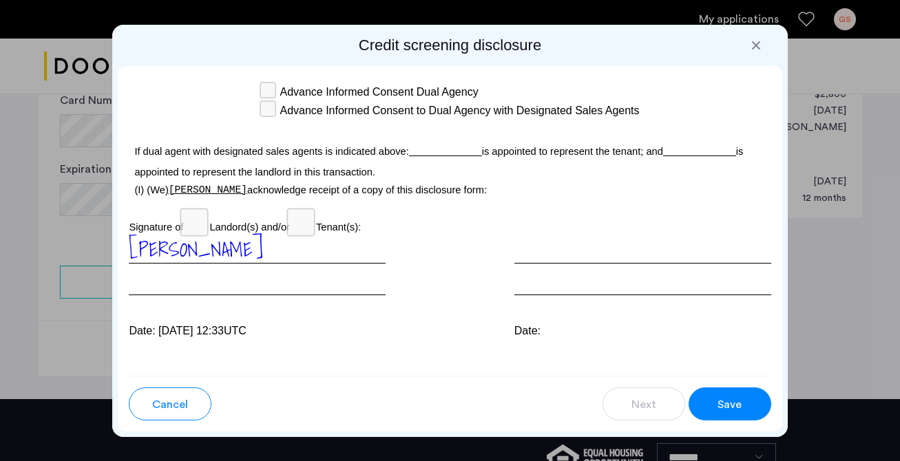
click at [715, 390] on button "Save" at bounding box center [730, 404] width 83 height 33
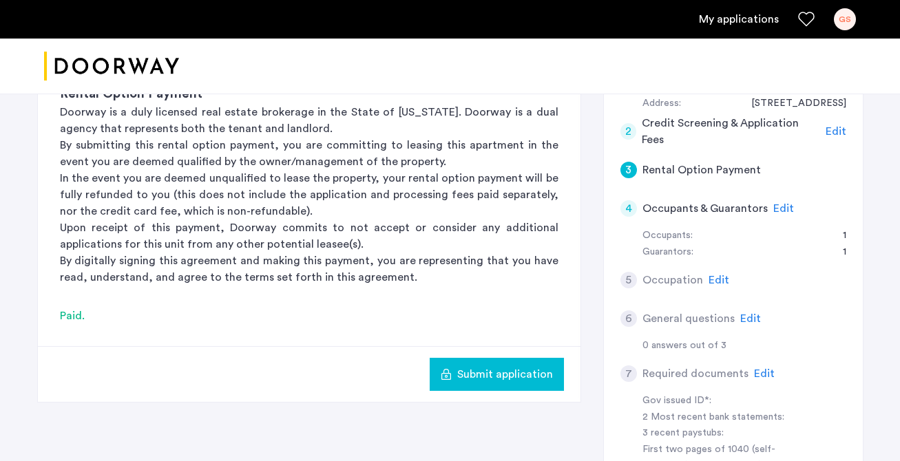
scroll to position [368, 0]
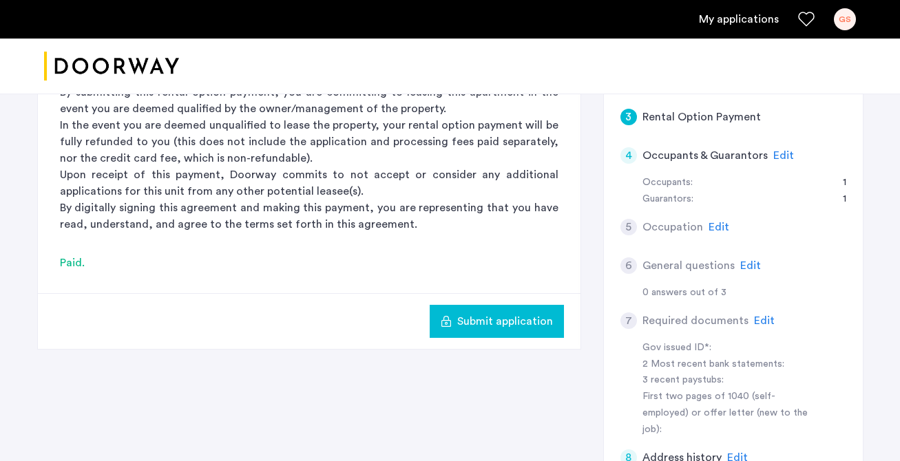
click at [757, 320] on span "Edit" at bounding box center [764, 320] width 21 height 11
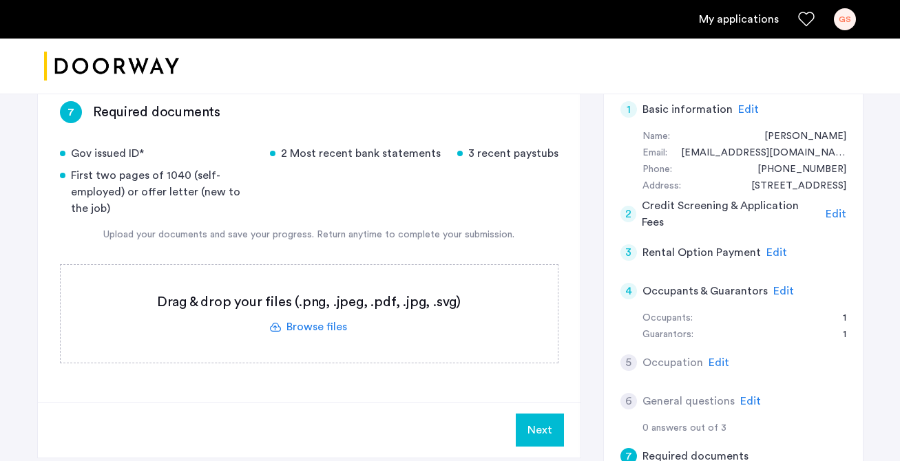
scroll to position [249, 0]
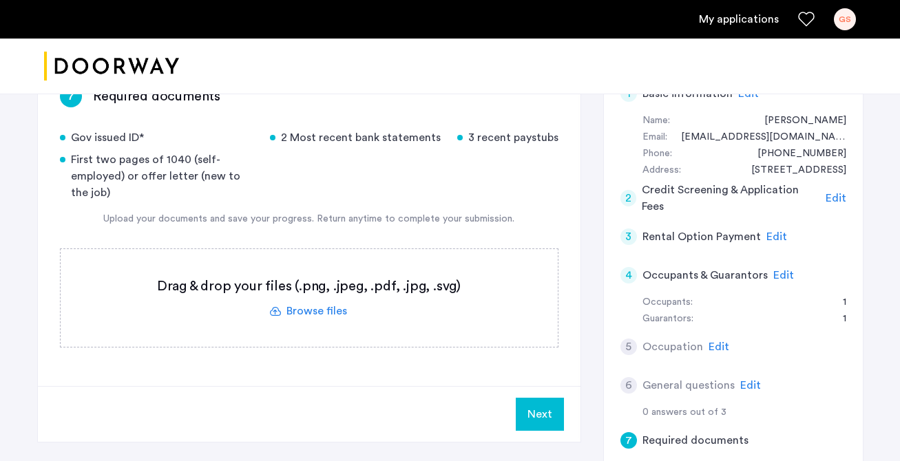
click at [777, 272] on span "Edit" at bounding box center [783, 275] width 21 height 11
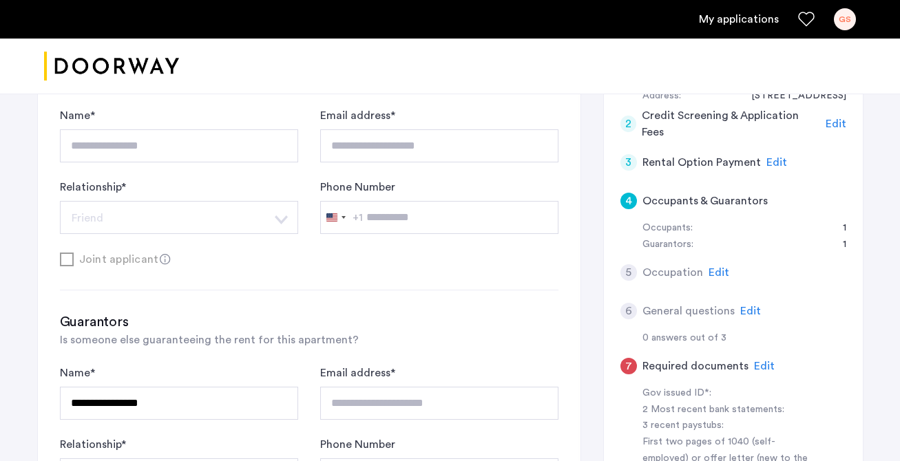
scroll to position [350, 0]
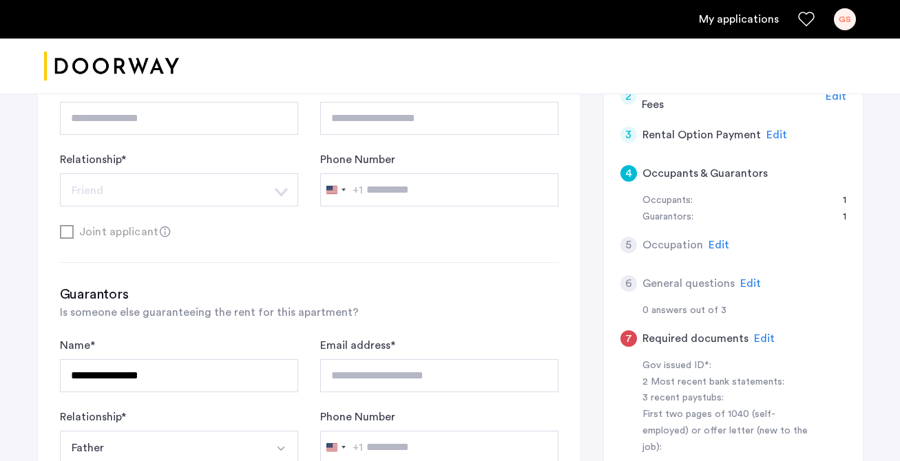
click at [711, 244] on span "Edit" at bounding box center [719, 245] width 21 height 11
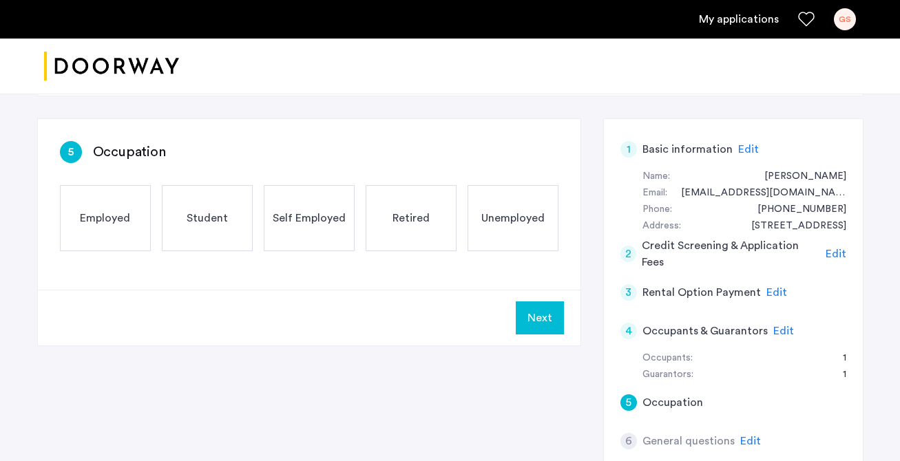
scroll to position [195, 0]
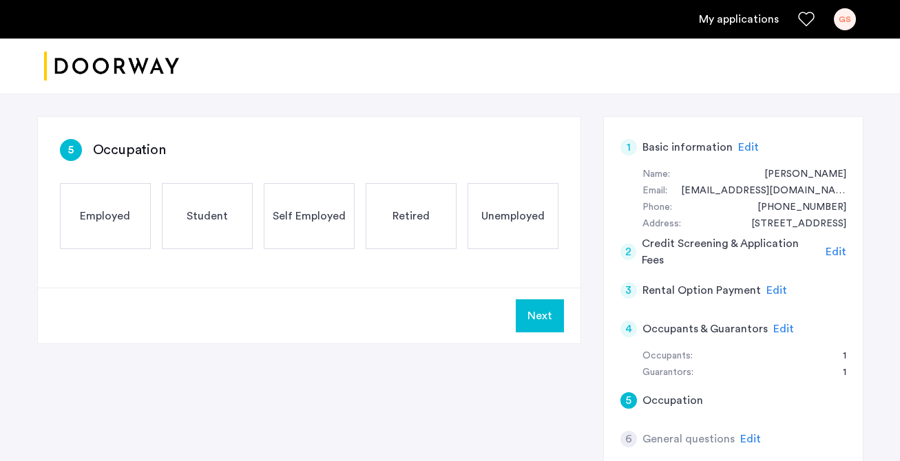
click at [114, 220] on span "Employed" at bounding box center [105, 216] width 50 height 17
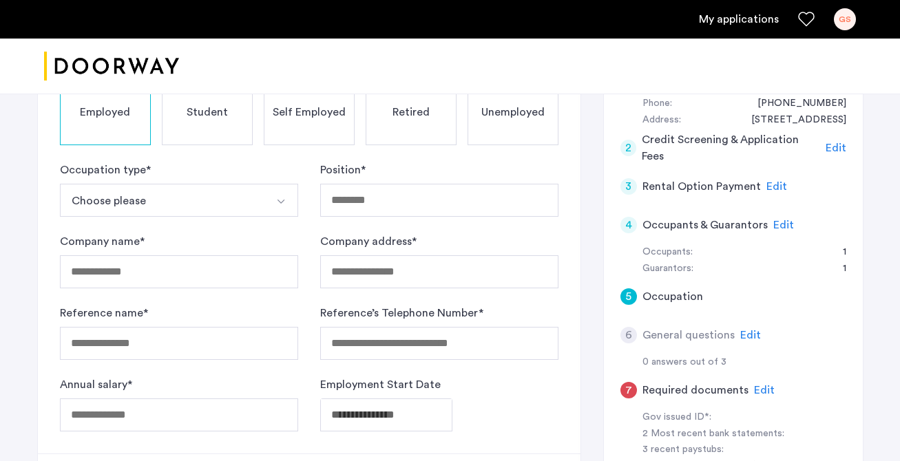
scroll to position [277, 0]
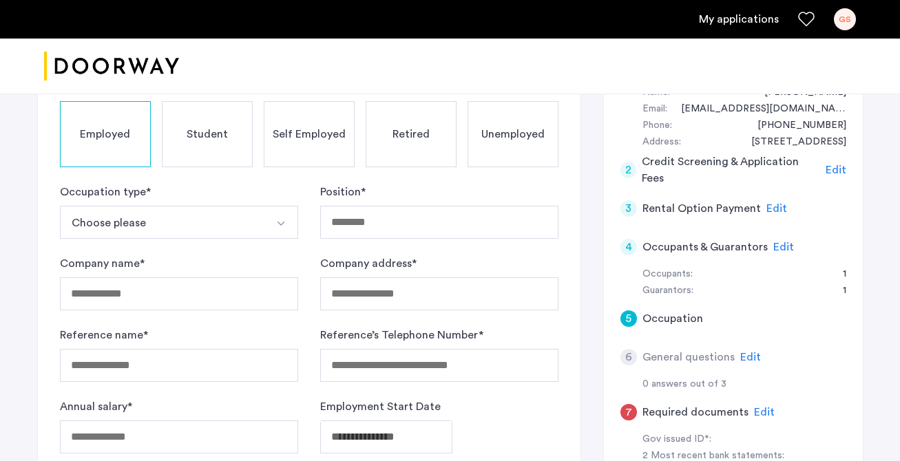
click at [249, 221] on button "Choose please" at bounding box center [163, 222] width 206 height 33
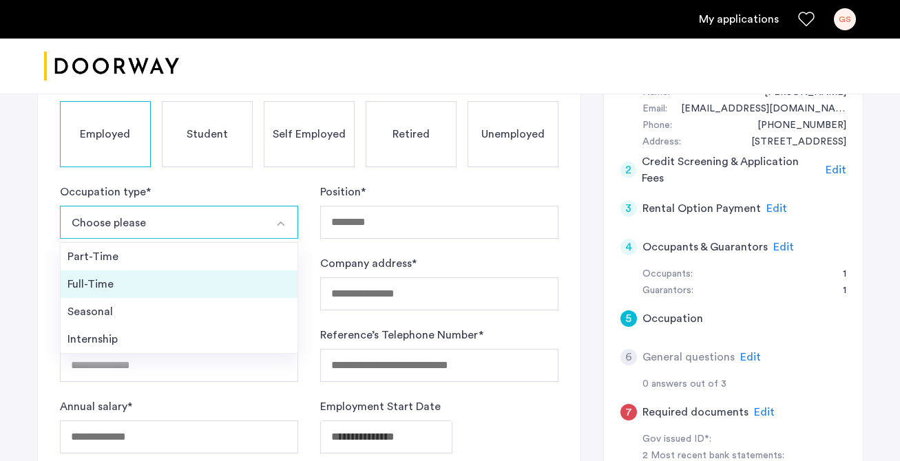
click at [229, 278] on div "Full-Time" at bounding box center [178, 284] width 223 height 17
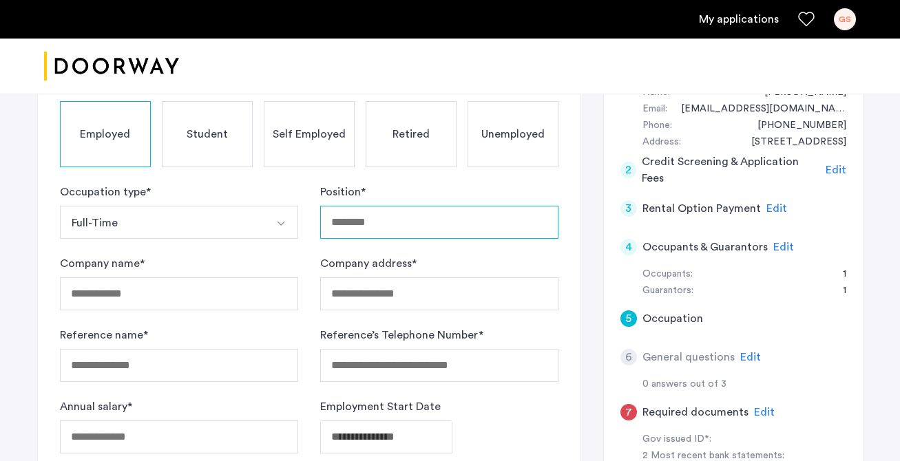
click at [342, 226] on input "Position *" at bounding box center [439, 222] width 238 height 33
type input "**********"
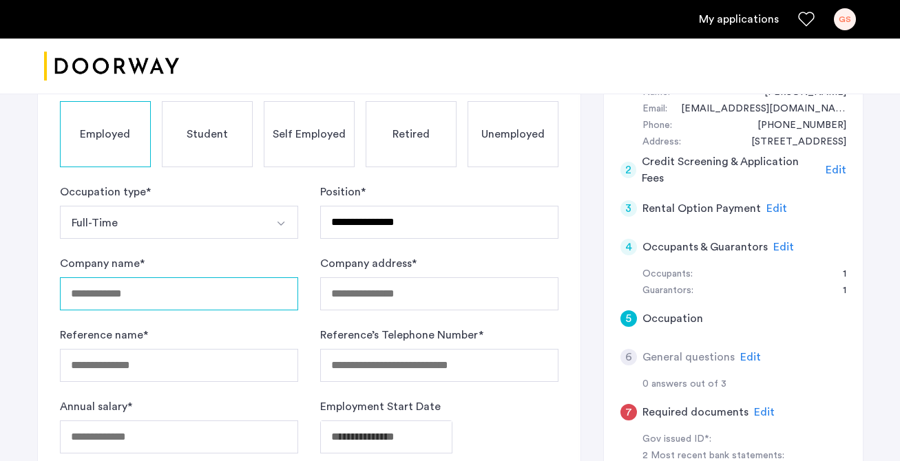
click at [146, 310] on input "Company name *" at bounding box center [179, 293] width 238 height 33
type input "**********"
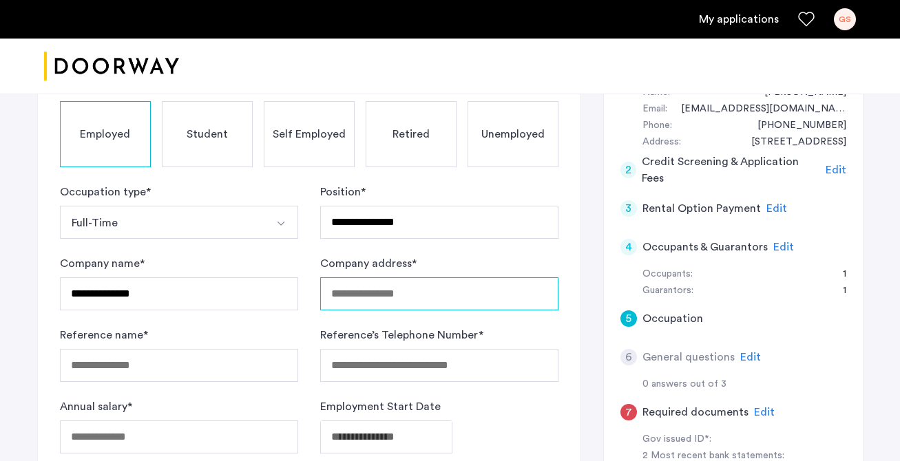
click at [369, 301] on input "Company address *" at bounding box center [439, 293] width 238 height 33
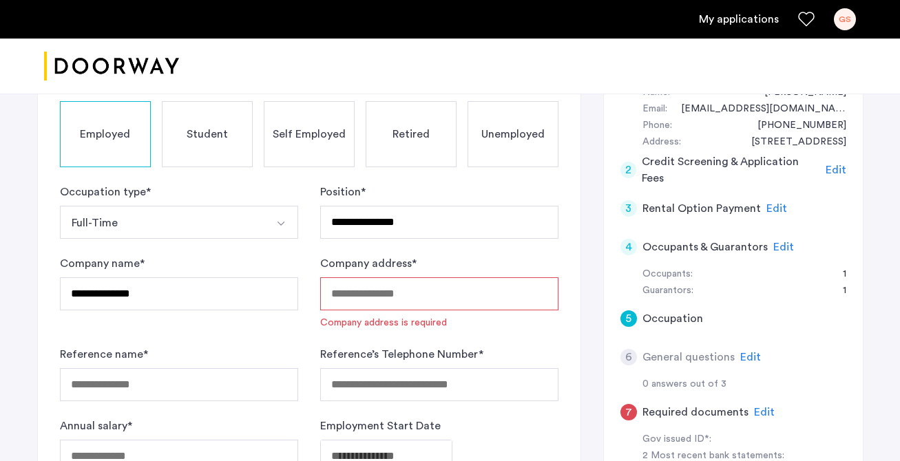
paste input "**********"
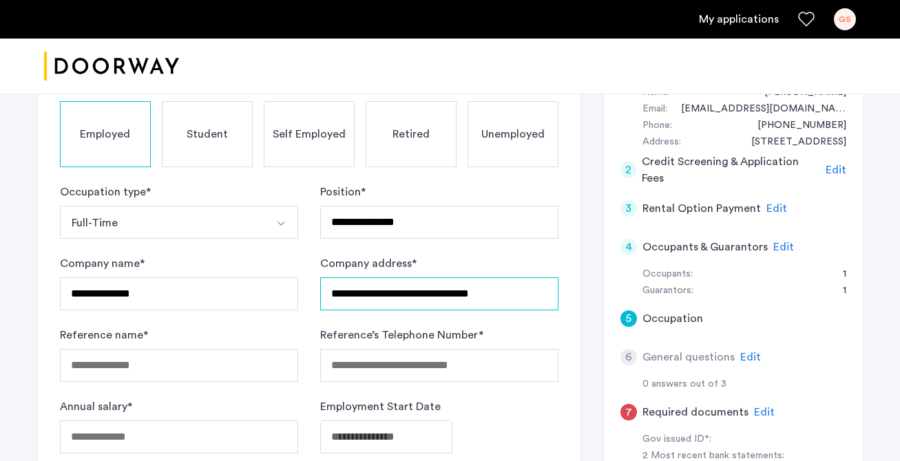
scroll to position [337, 0]
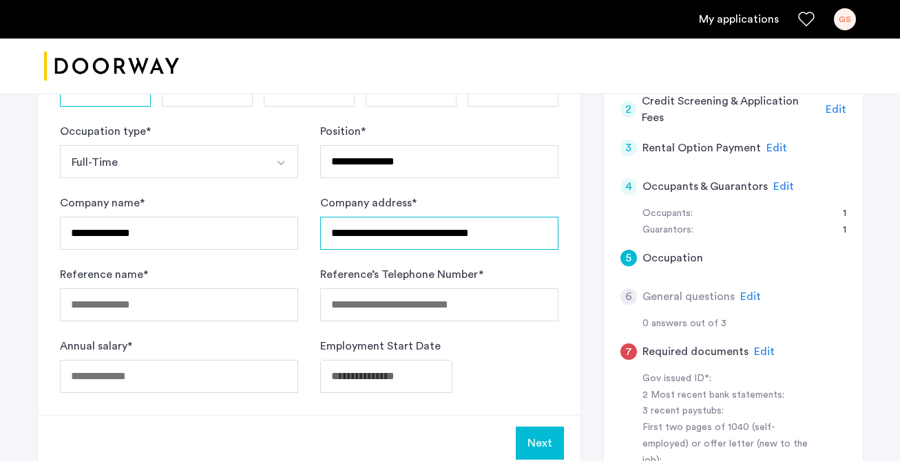
type input "**********"
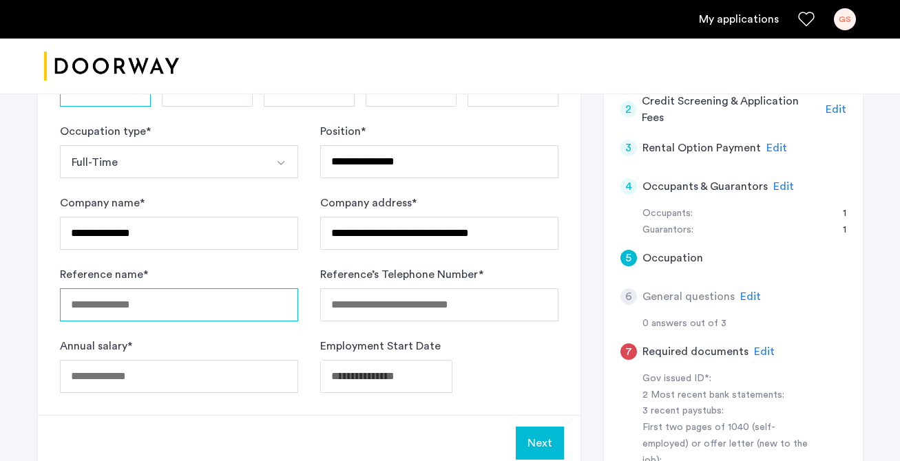
click at [171, 304] on input "Reference name *" at bounding box center [179, 305] width 238 height 33
type input "**********"
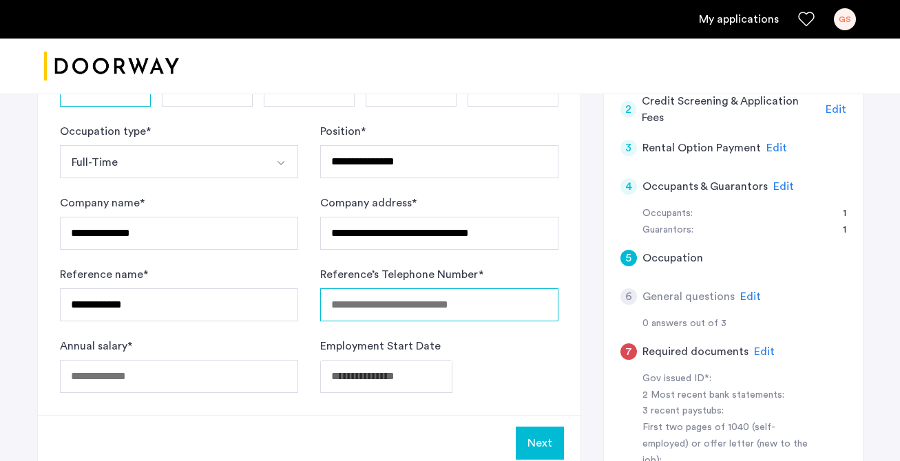
click at [401, 301] on input "Reference’s Telephone Number *" at bounding box center [439, 305] width 238 height 33
type input "*"
type input "**********"
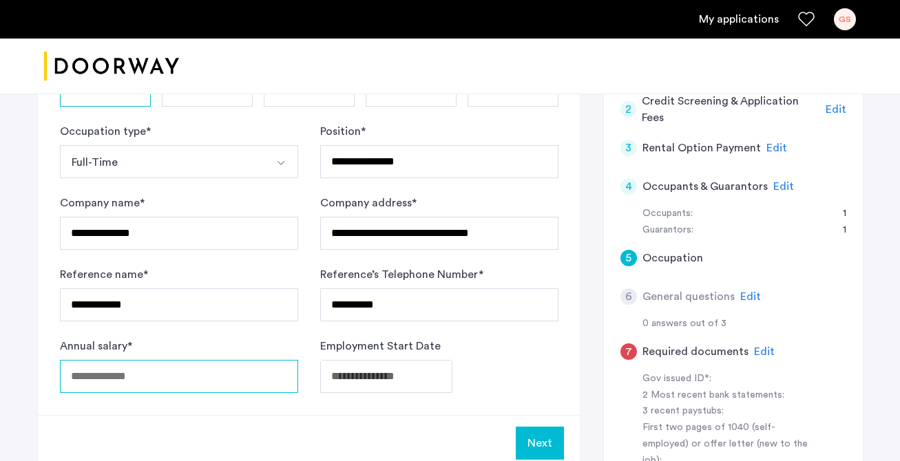
click at [87, 385] on input "Annual salary *" at bounding box center [179, 376] width 238 height 33
type input "******"
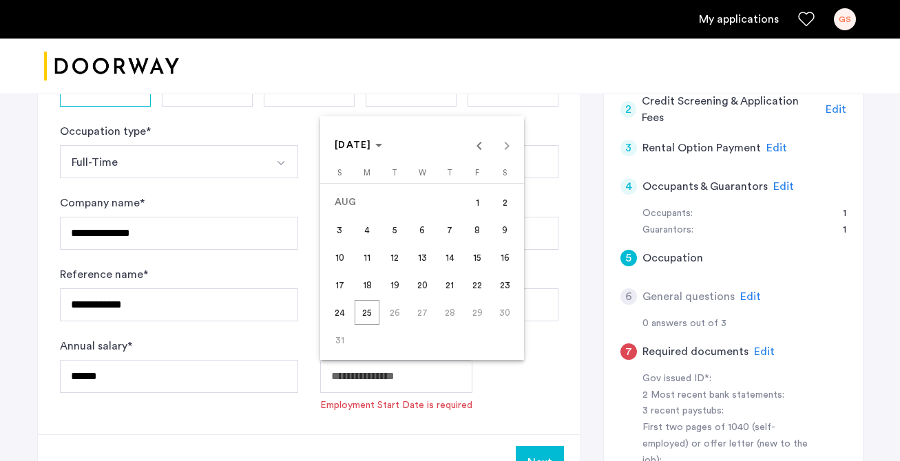
click at [479, 155] on span "Previous month" at bounding box center [479, 146] width 28 height 28
click at [368, 150] on span "JUL 2025" at bounding box center [353, 145] width 37 height 10
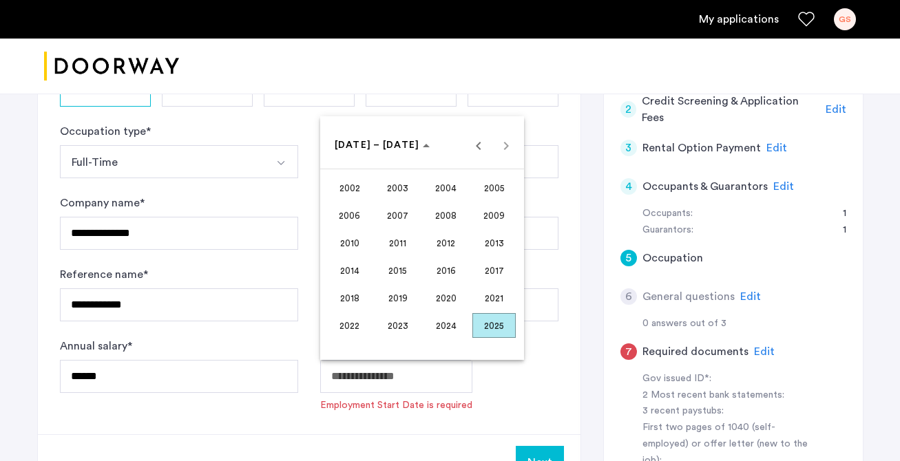
click at [447, 220] on span "2008" at bounding box center [445, 215] width 43 height 25
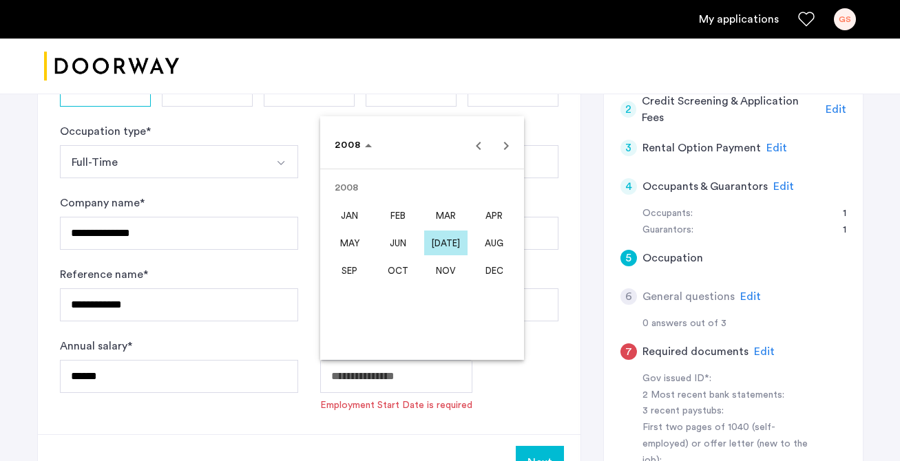
click at [447, 220] on span "MAR" at bounding box center [445, 215] width 43 height 25
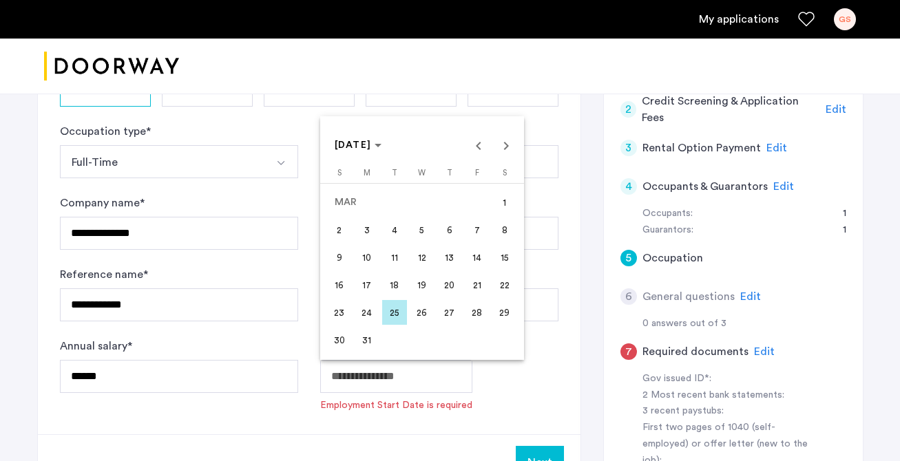
click at [501, 388] on div at bounding box center [450, 230] width 900 height 461
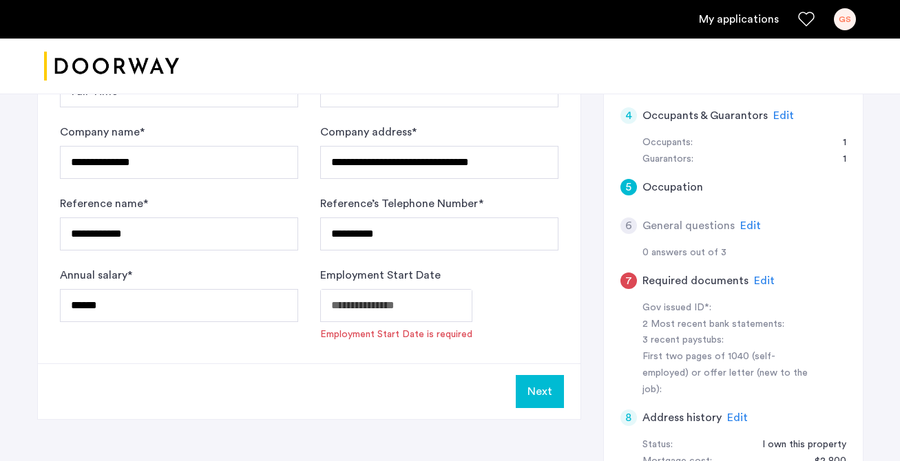
scroll to position [416, 0]
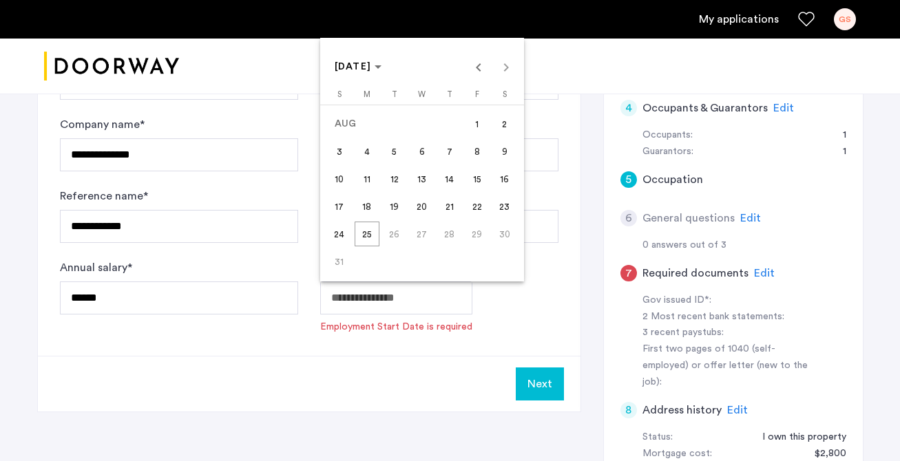
click at [364, 73] on span "Choose month and year" at bounding box center [358, 66] width 59 height 33
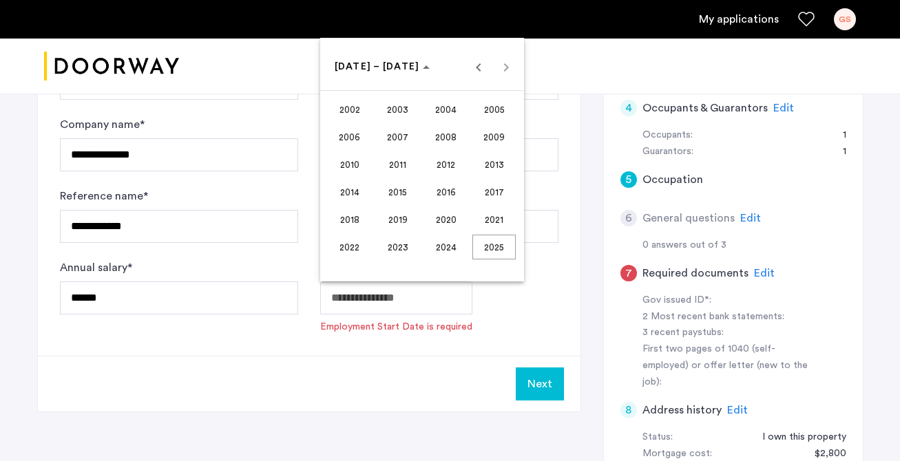
click at [436, 137] on span "2008" at bounding box center [445, 137] width 43 height 25
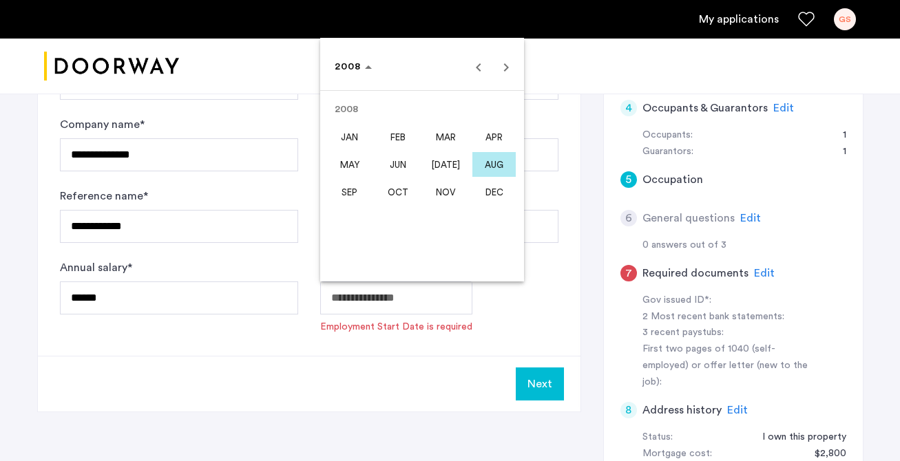
click at [436, 137] on span "MAR" at bounding box center [445, 137] width 43 height 25
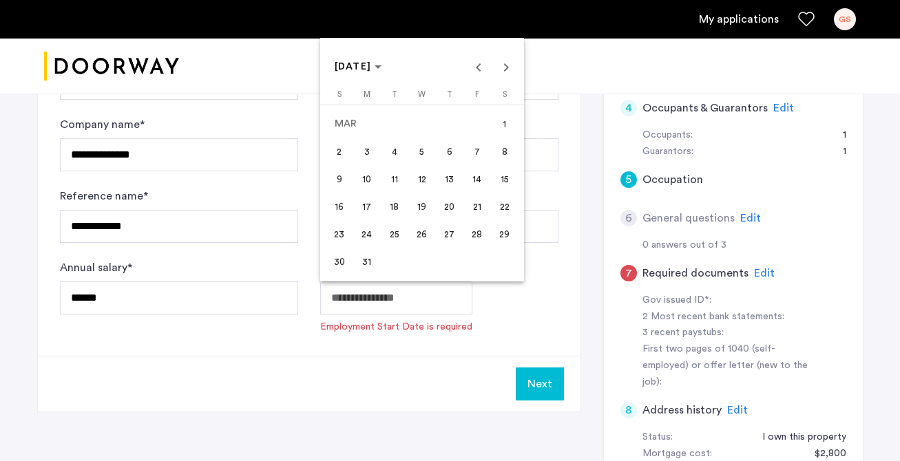
click at [370, 153] on span "3" at bounding box center [367, 151] width 25 height 25
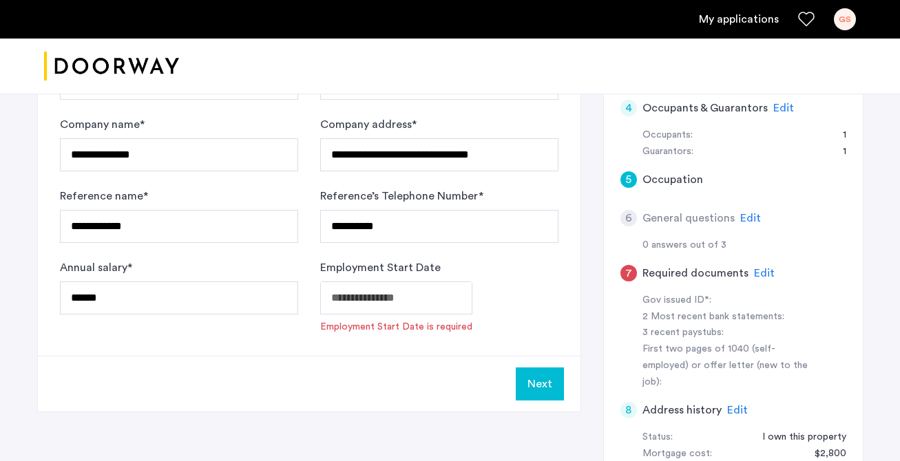
type input "**********"
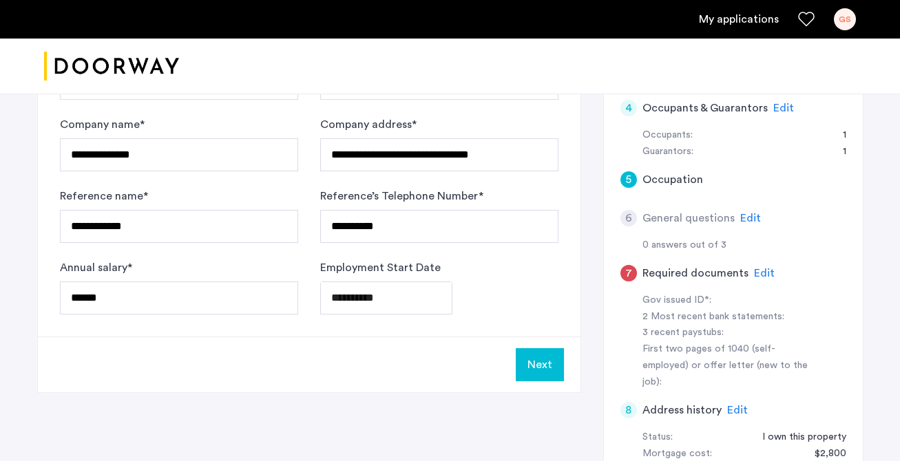
click at [542, 366] on button "Next" at bounding box center [540, 364] width 48 height 33
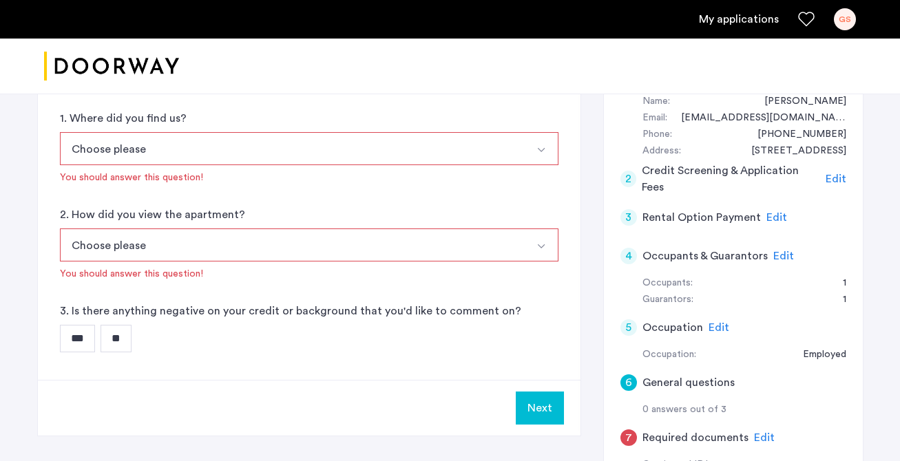
scroll to position [231, 0]
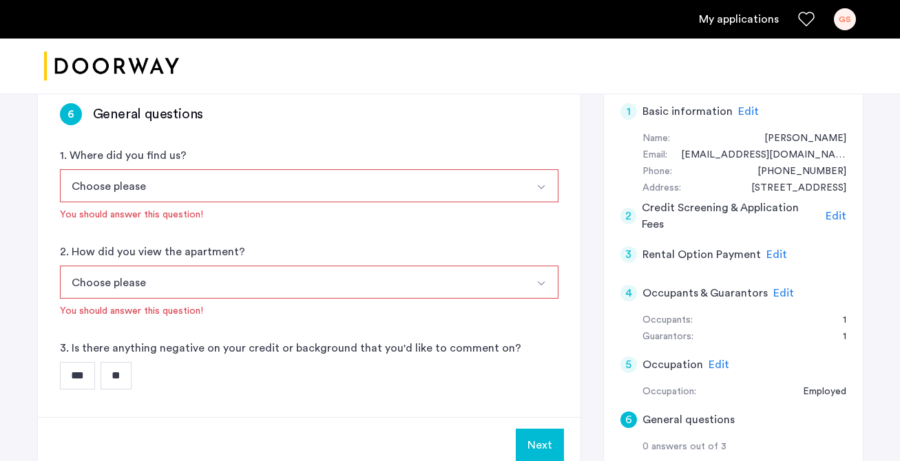
click at [229, 189] on button "Choose please" at bounding box center [293, 185] width 466 height 33
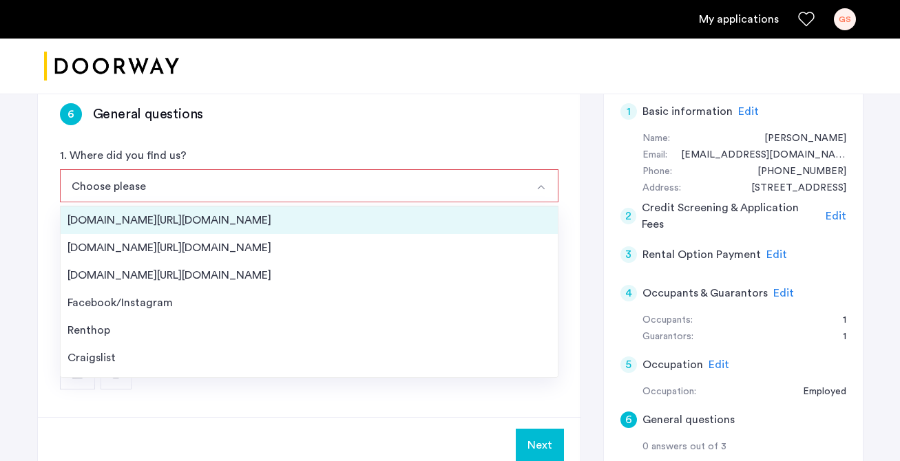
click at [184, 224] on div "Streeteasy.com/Zillow.com" at bounding box center [308, 220] width 483 height 17
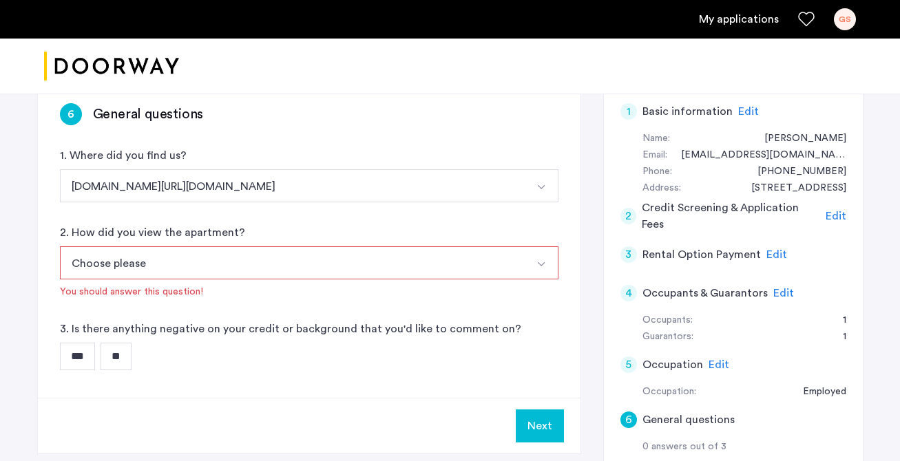
click at [181, 258] on button "Choose please" at bounding box center [293, 263] width 466 height 33
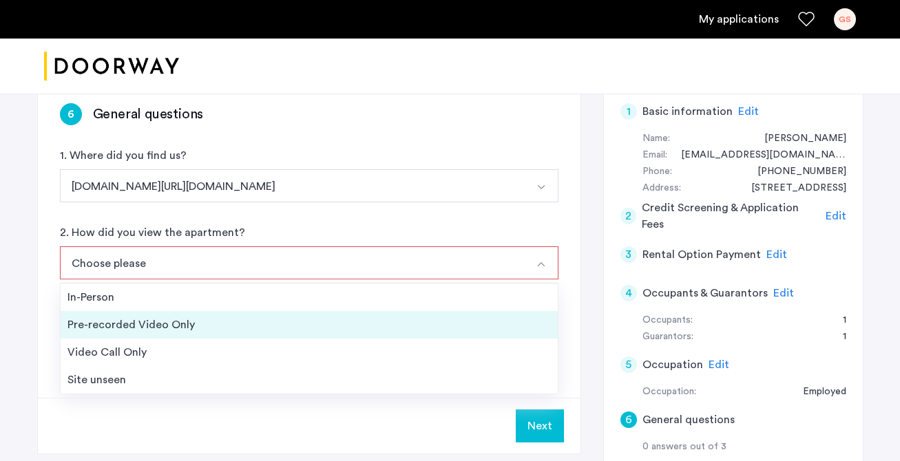
click at [171, 329] on div "Pre-recorded Video Only" at bounding box center [308, 325] width 483 height 17
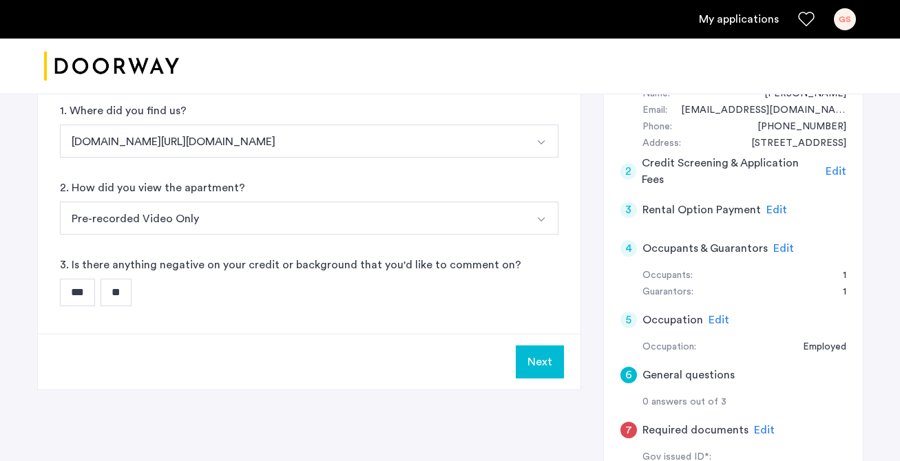
scroll to position [285, 0]
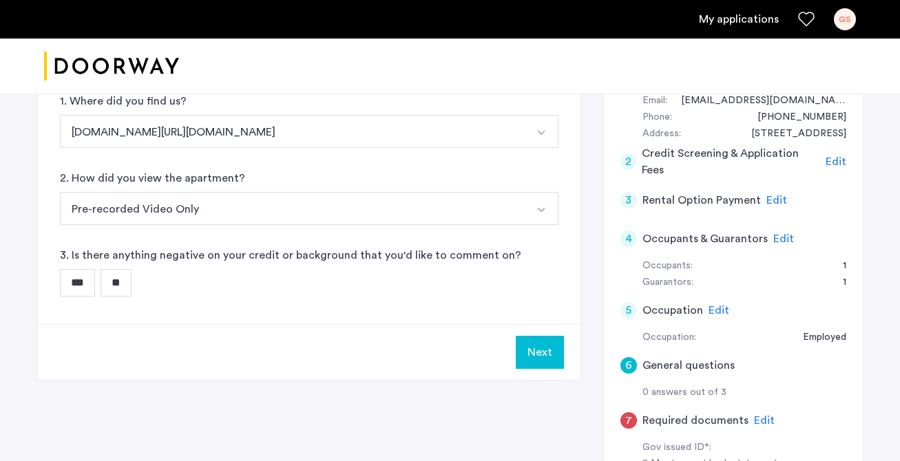
click at [125, 293] on input "**" at bounding box center [116, 283] width 31 height 28
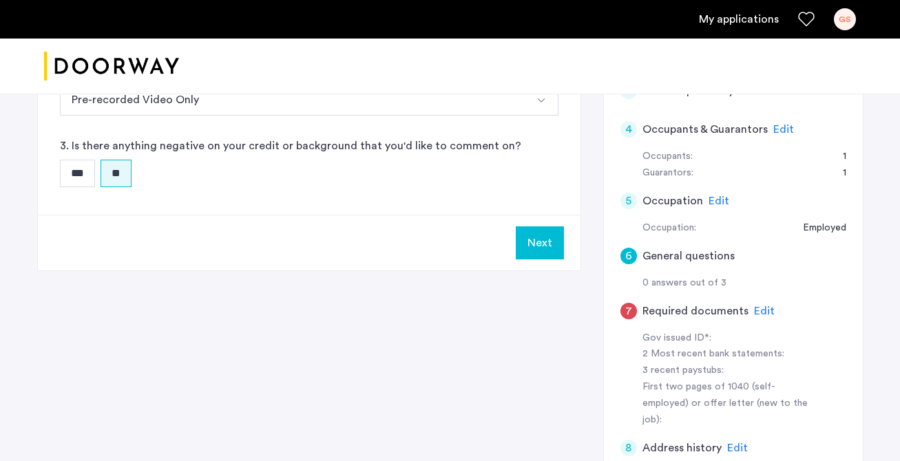
scroll to position [396, 0]
click at [527, 243] on button "Next" at bounding box center [540, 241] width 48 height 33
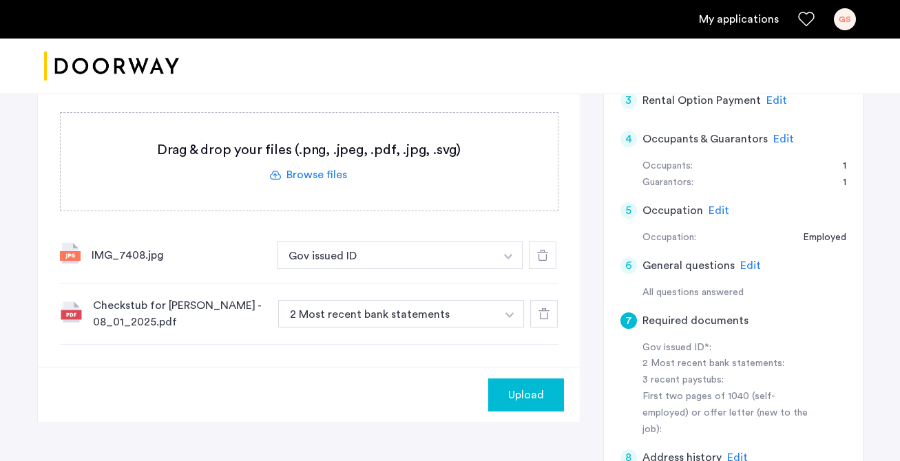
scroll to position [403, 0]
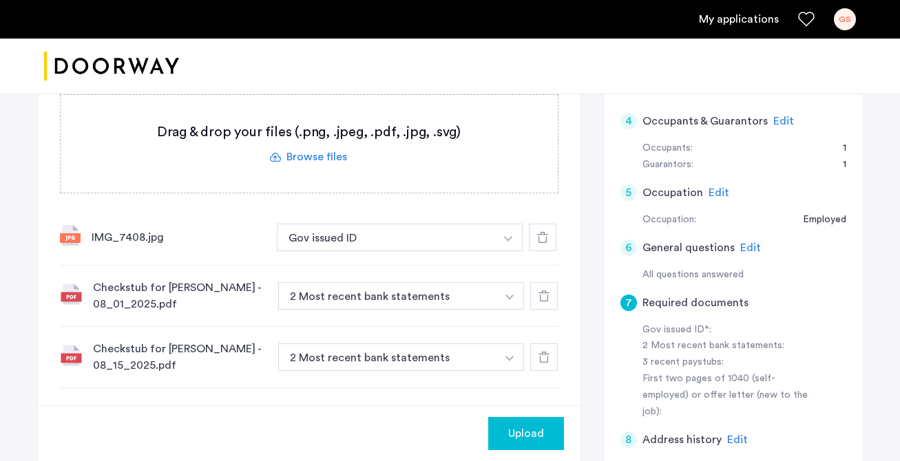
click at [496, 251] on button "button" at bounding box center [508, 238] width 28 height 28
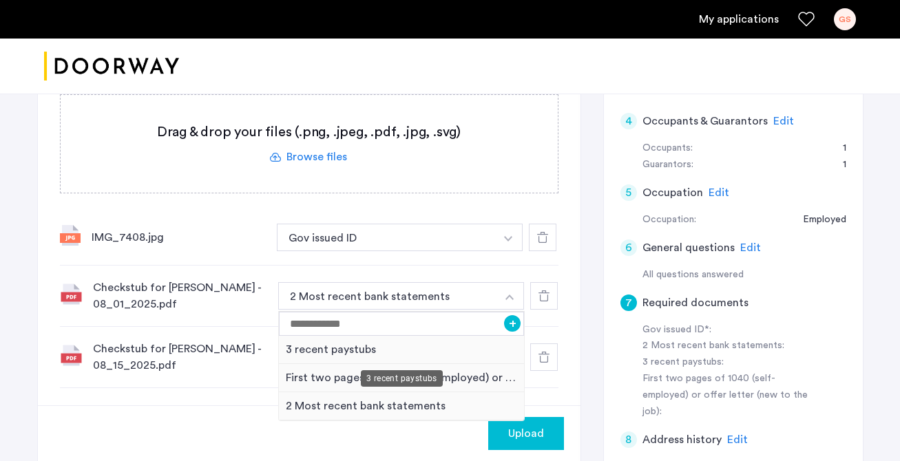
click at [474, 347] on div "3 recent paystubs" at bounding box center [402, 350] width 246 height 28
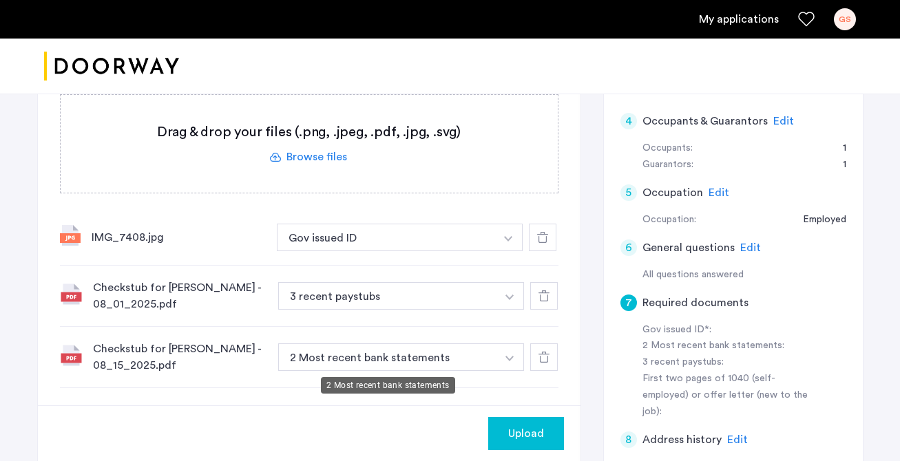
click at [485, 357] on button "2 Most recent bank statements" at bounding box center [387, 358] width 219 height 28
click at [451, 360] on button "2 Most recent bank statements" at bounding box center [387, 358] width 219 height 28
click at [507, 242] on img "button" at bounding box center [508, 239] width 8 height 6
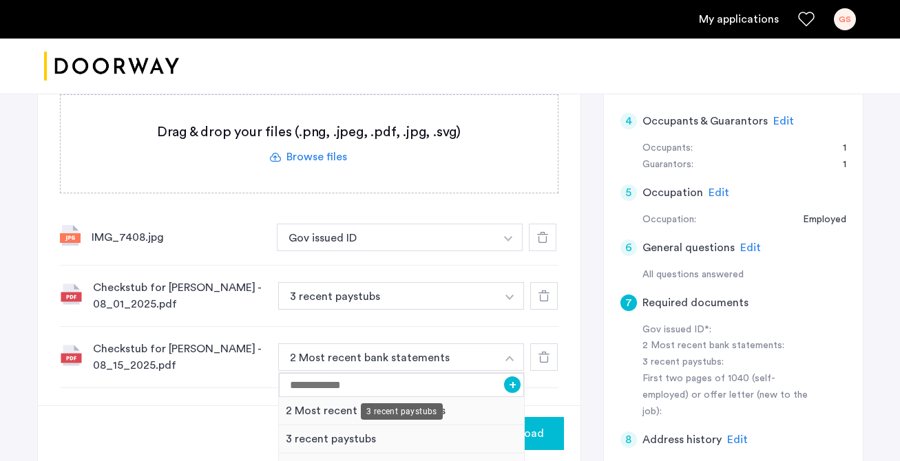
click at [397, 434] on div "3 recent paystubs" at bounding box center [402, 440] width 246 height 28
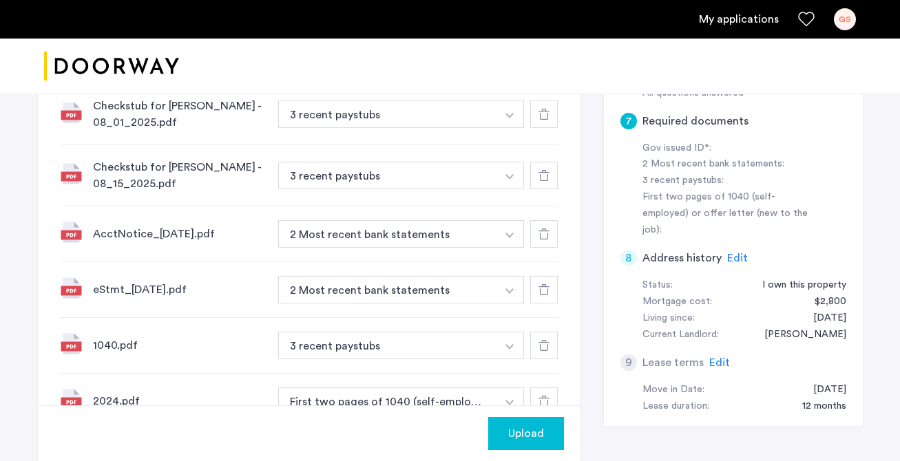
scroll to position [581, 0]
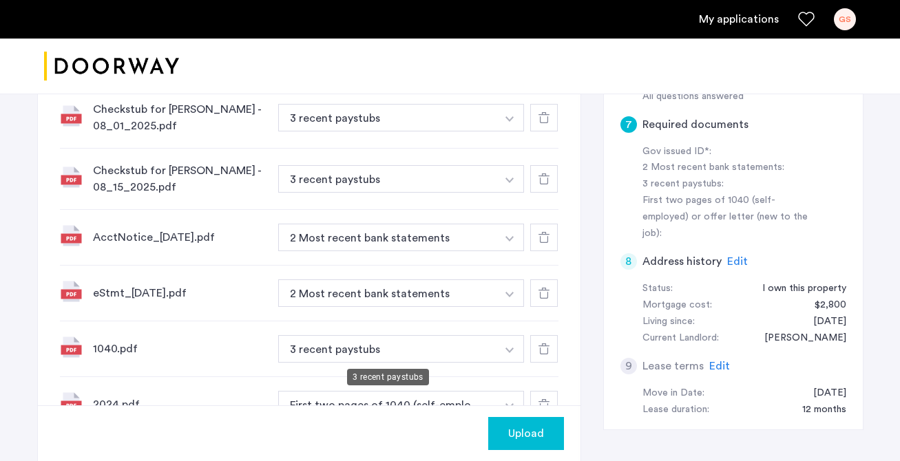
click at [385, 342] on button "3 recent paystubs" at bounding box center [387, 349] width 219 height 28
click at [508, 73] on button "button" at bounding box center [508, 59] width 28 height 28
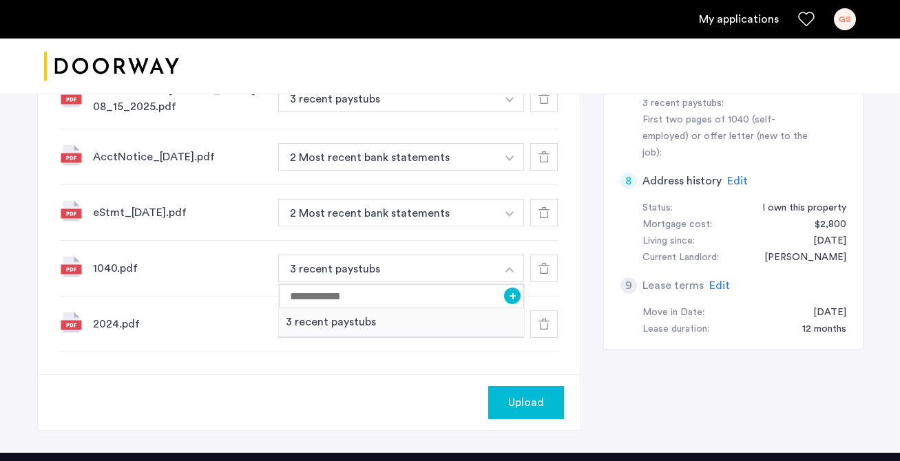
scroll to position [673, 0]
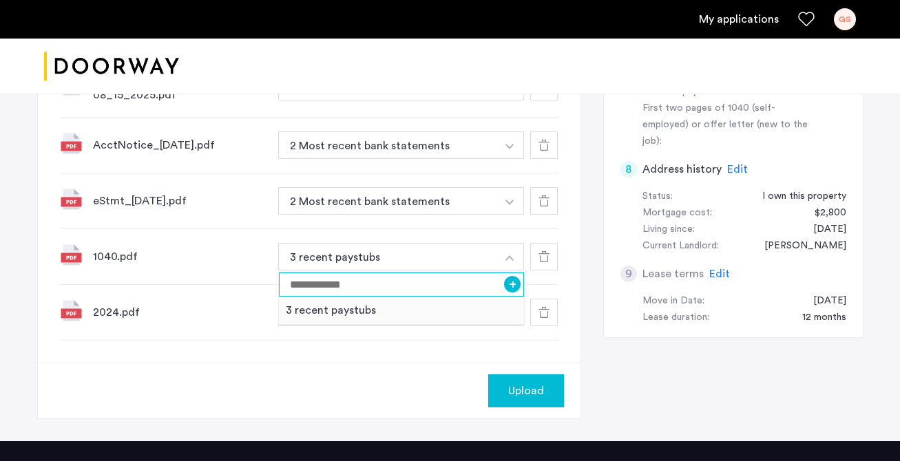
click at [318, 282] on input at bounding box center [402, 285] width 246 height 24
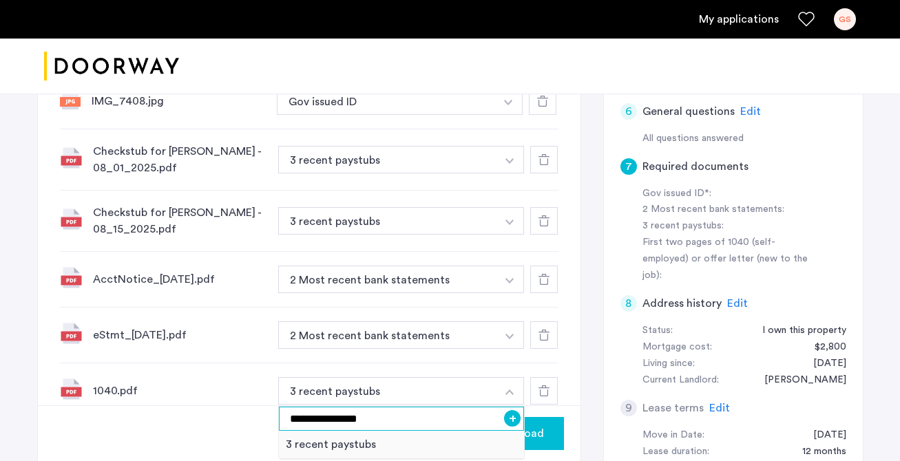
scroll to position [666, 0]
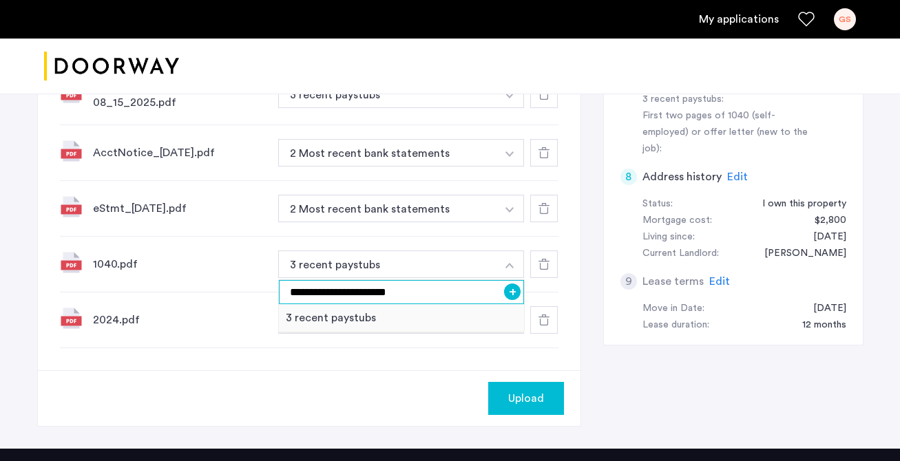
type input "**********"
click at [512, 296] on button "+" at bounding box center [512, 292] width 17 height 17
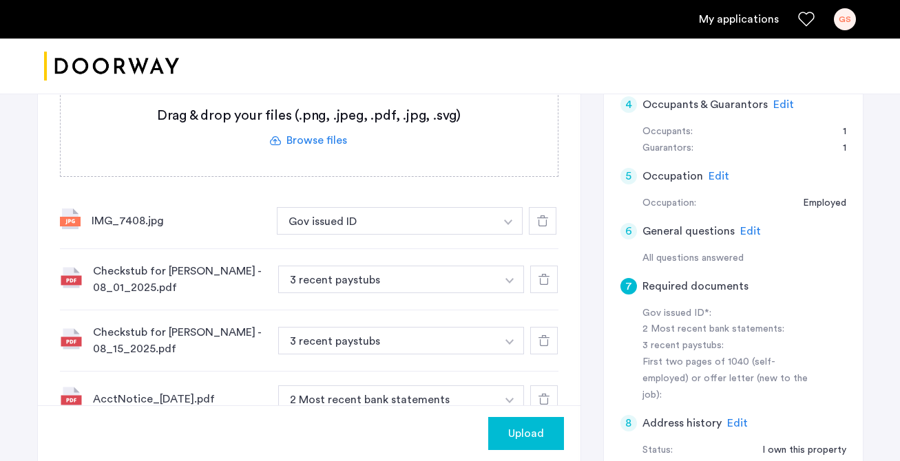
scroll to position [426, 0]
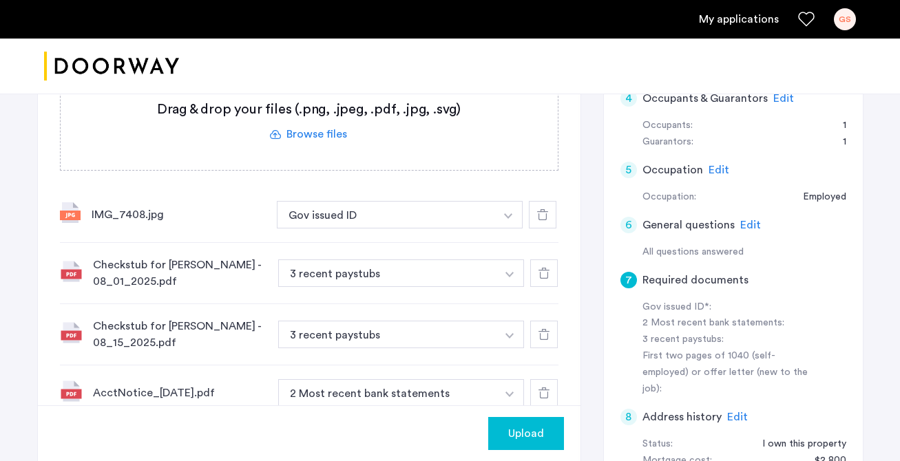
click at [534, 430] on span "Upload" at bounding box center [526, 434] width 36 height 17
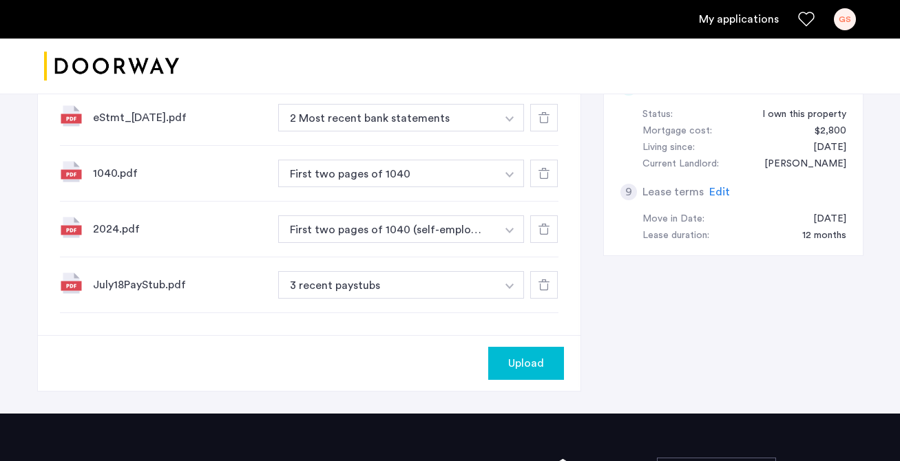
scroll to position [817, 0]
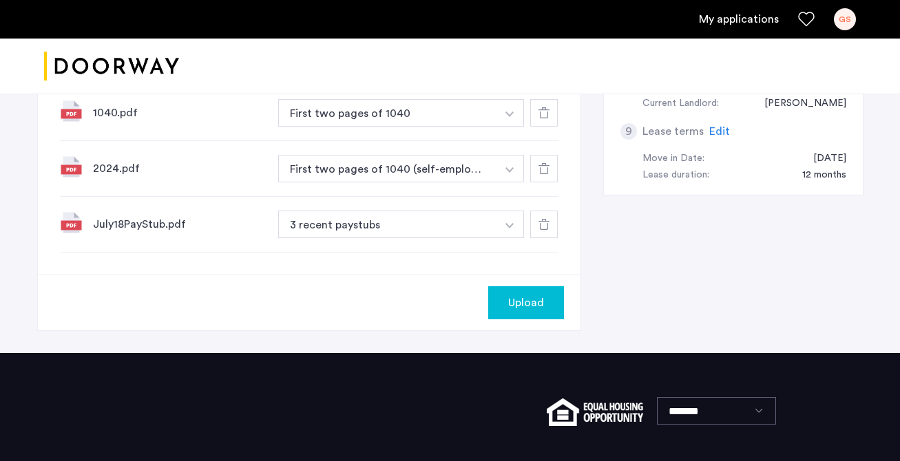
click at [499, 306] on div "Upload" at bounding box center [526, 303] width 54 height 17
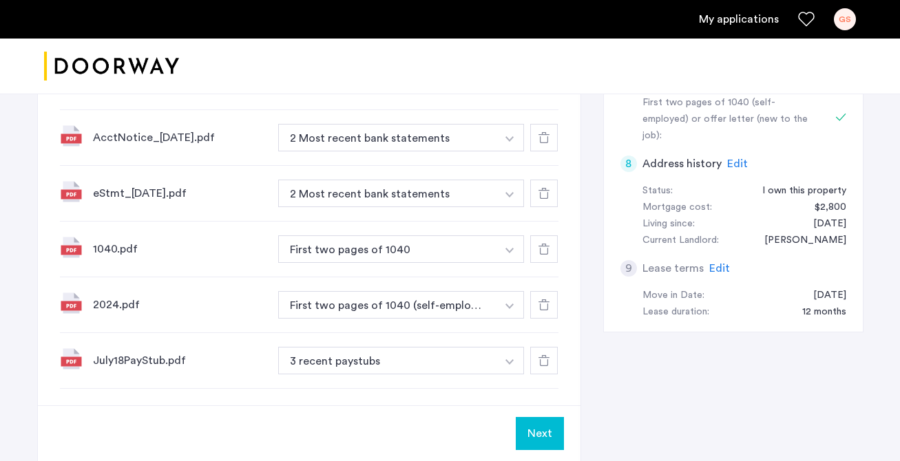
scroll to position [688, 0]
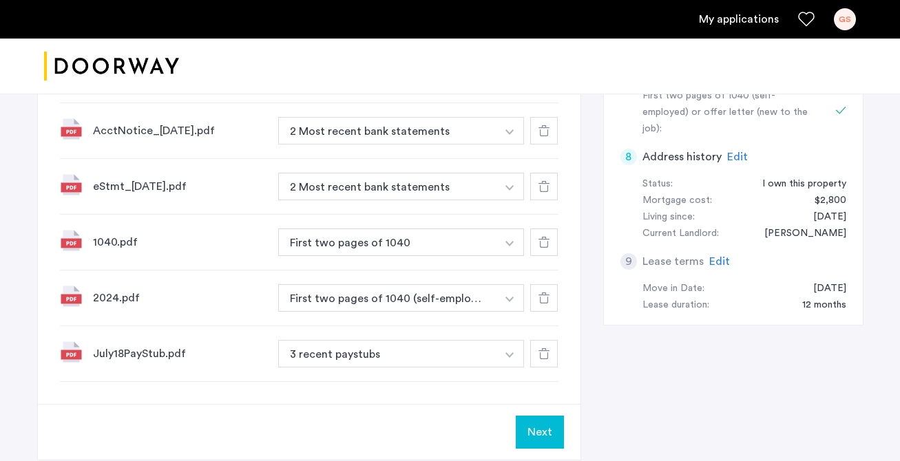
click at [542, 427] on button "Next" at bounding box center [540, 432] width 48 height 33
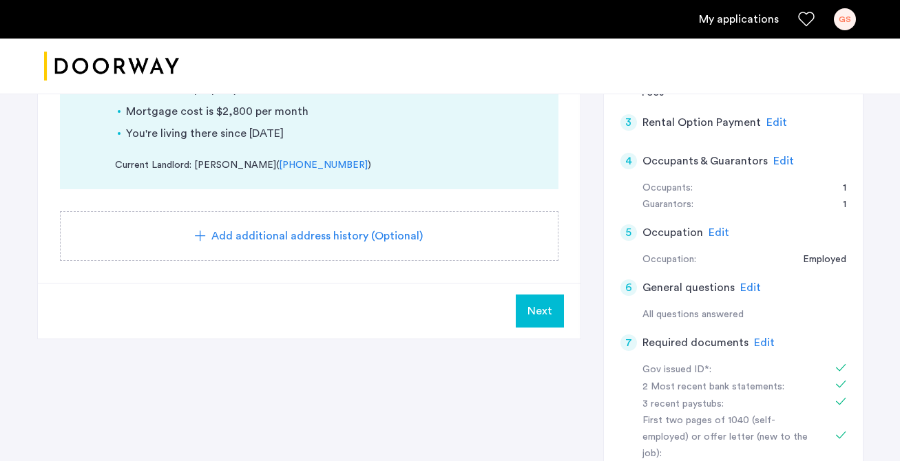
scroll to position [366, 0]
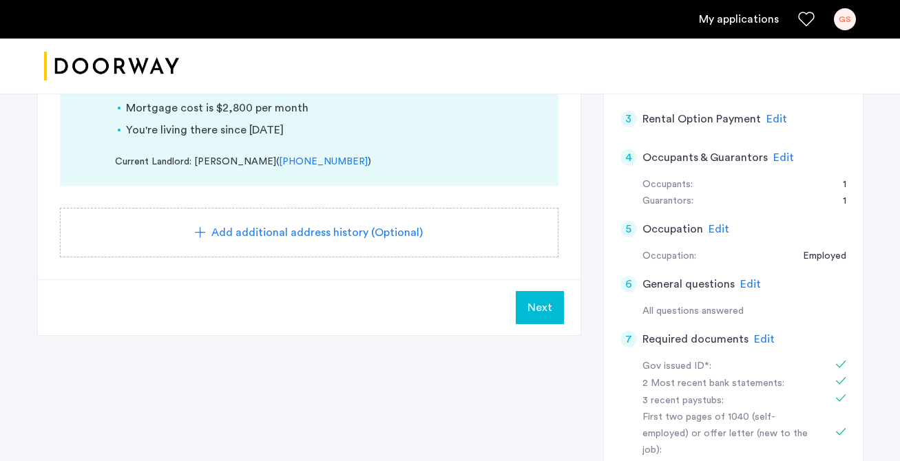
click at [541, 304] on span "Next" at bounding box center [539, 308] width 25 height 17
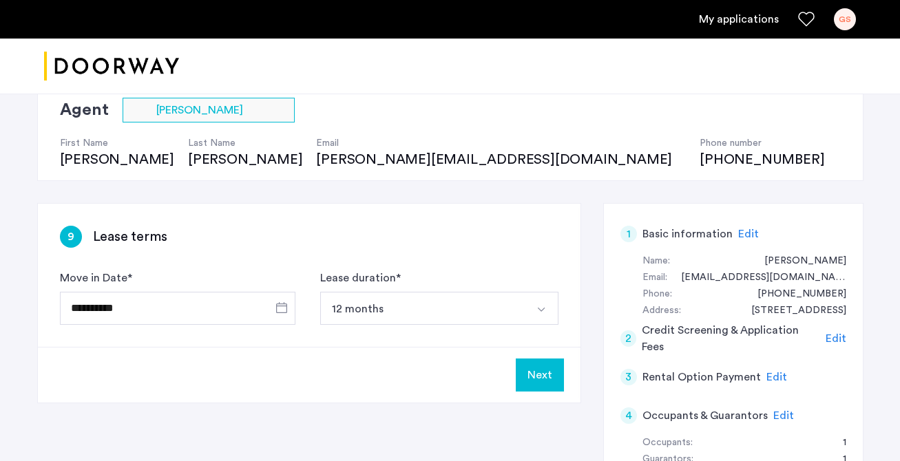
scroll to position [110, 0]
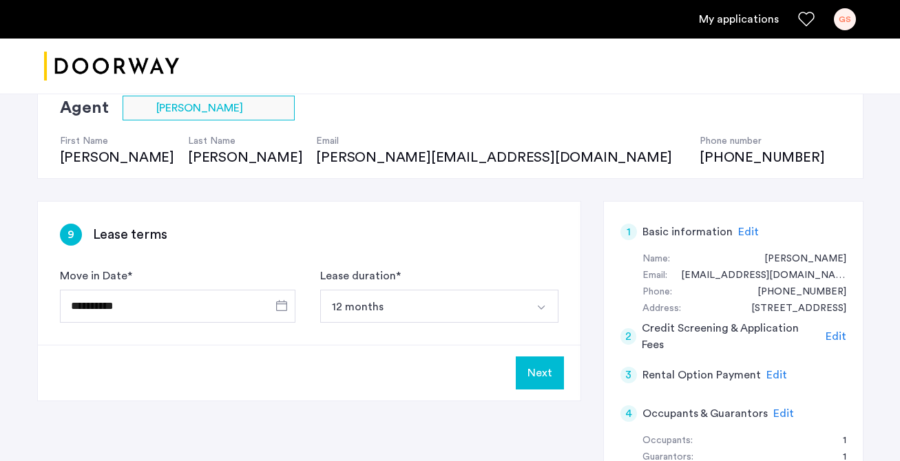
click at [536, 367] on button "Next" at bounding box center [540, 373] width 48 height 33
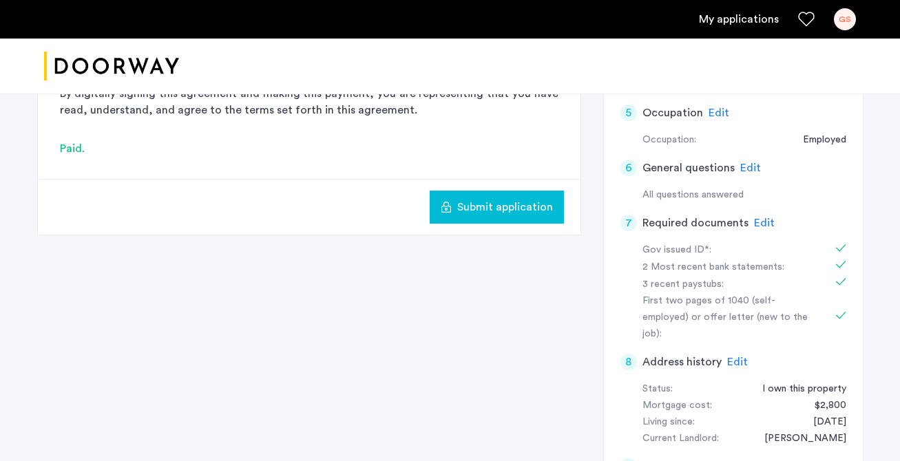
scroll to position [463, 0]
